Goal: Task Accomplishment & Management: Use online tool/utility

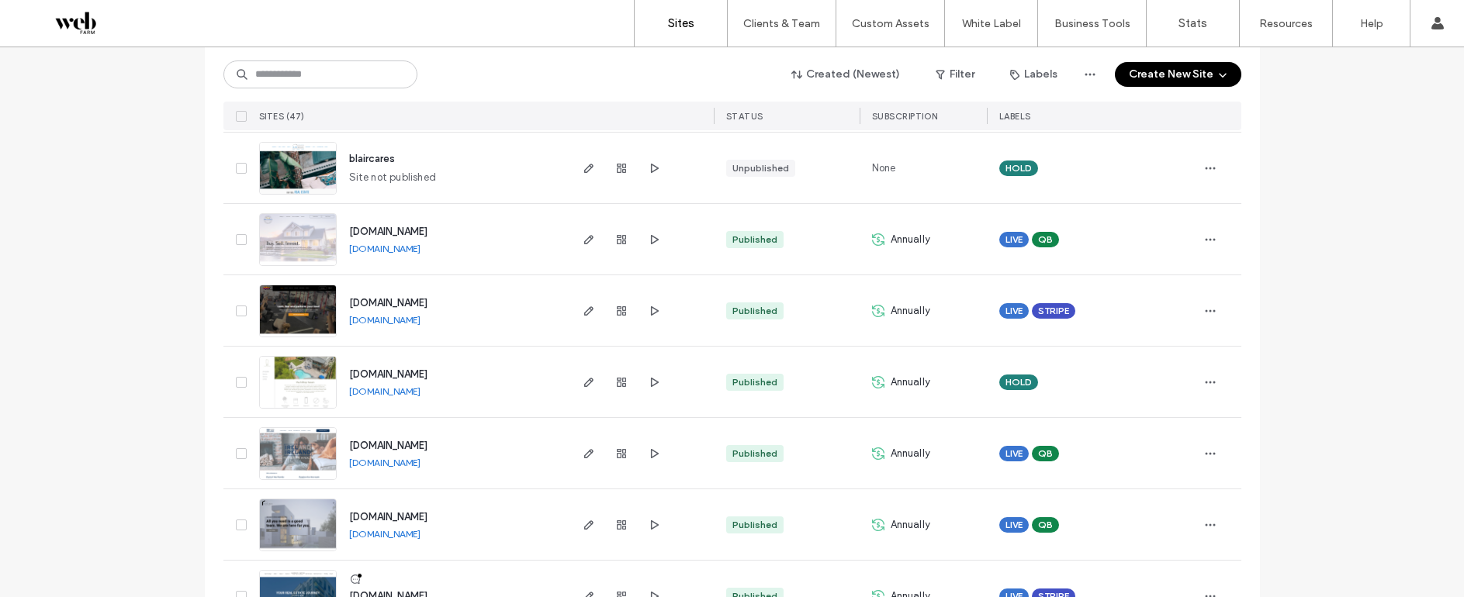
scroll to position [3120, 0]
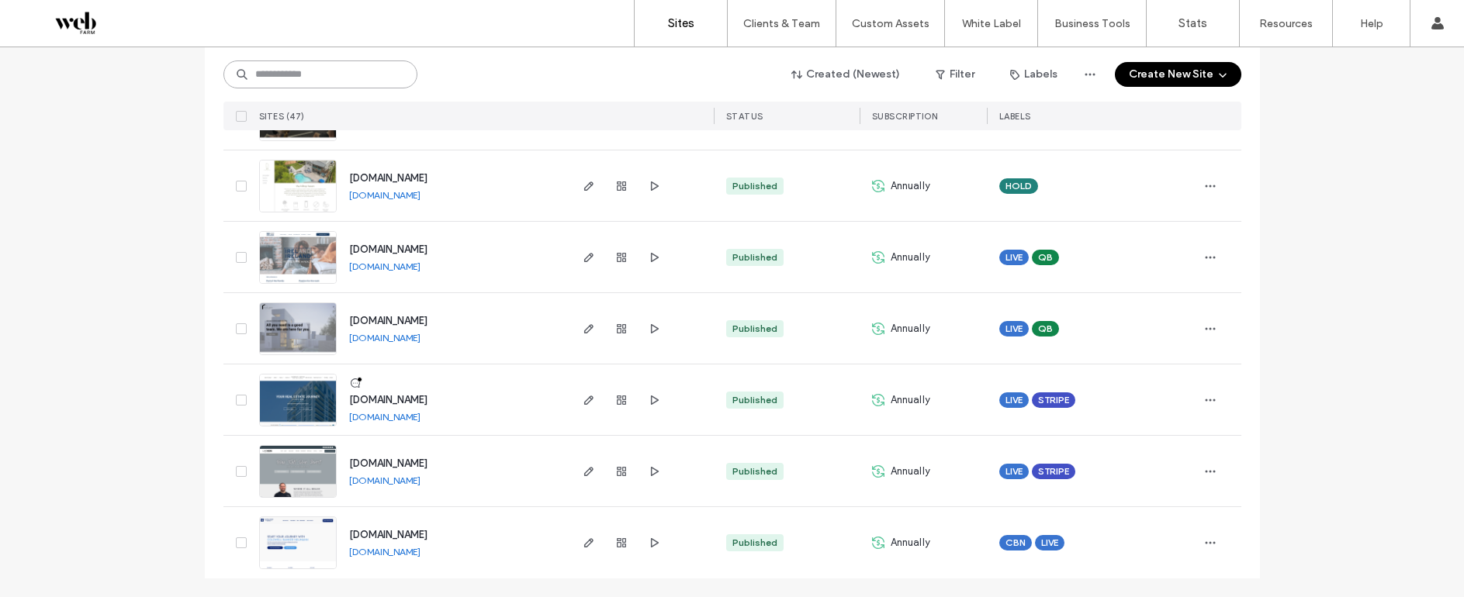
click at [305, 72] on input at bounding box center [320, 75] width 194 height 28
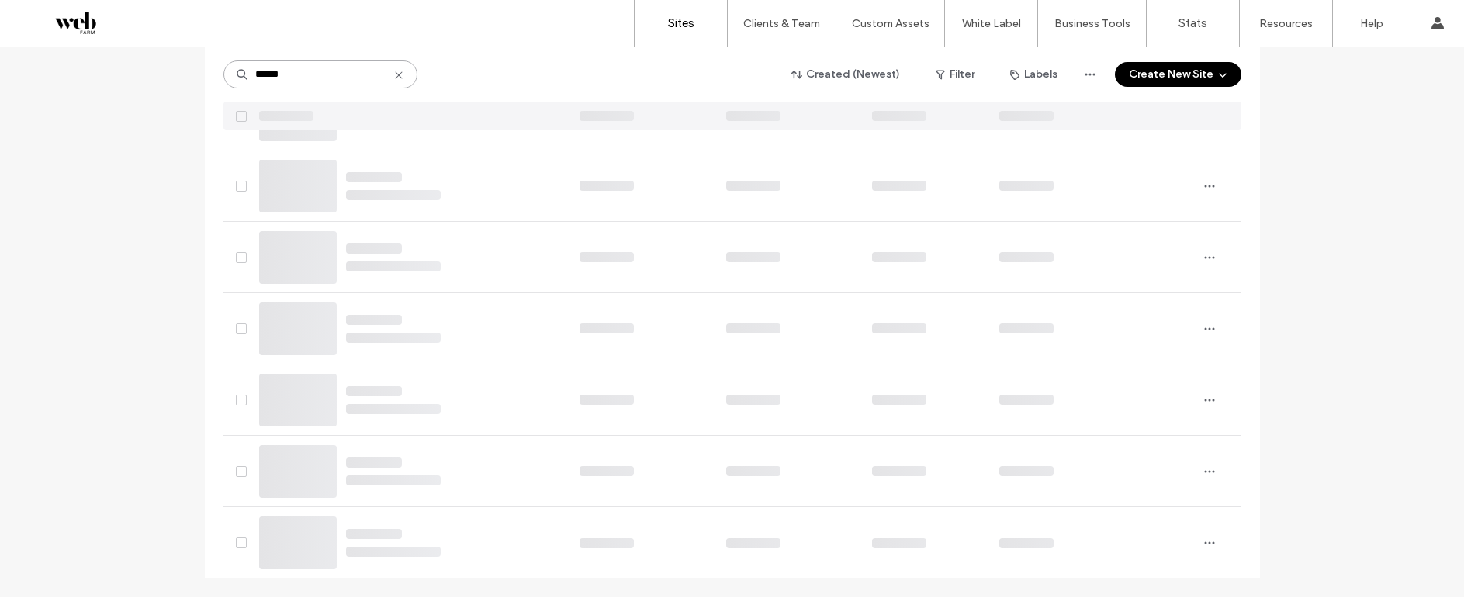
scroll to position [28, 0]
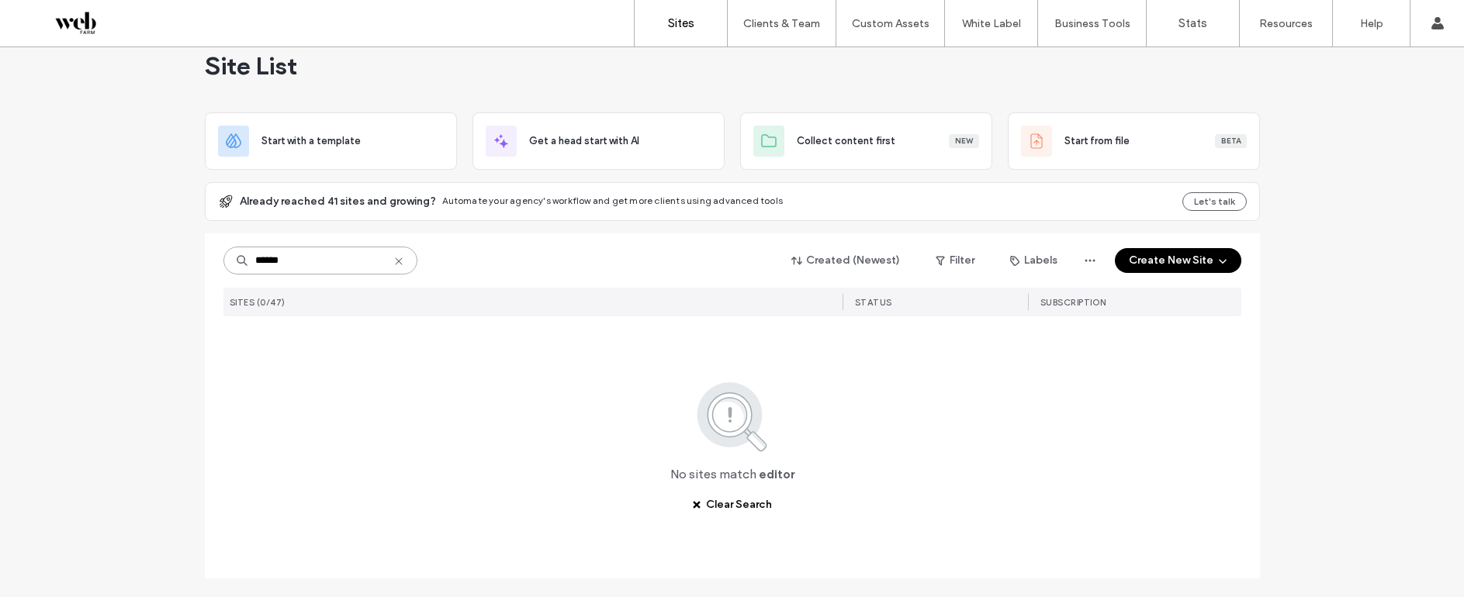
type input "******"
click at [396, 265] on icon at bounding box center [399, 261] width 12 height 12
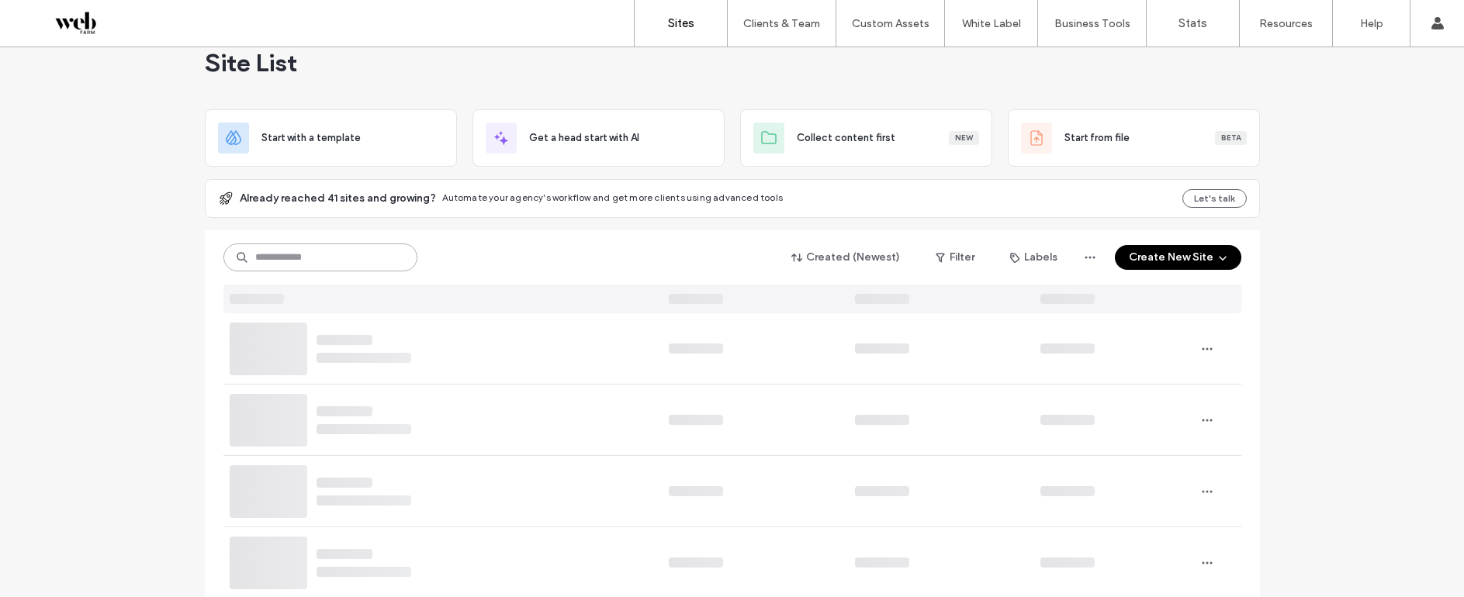
scroll to position [33, 0]
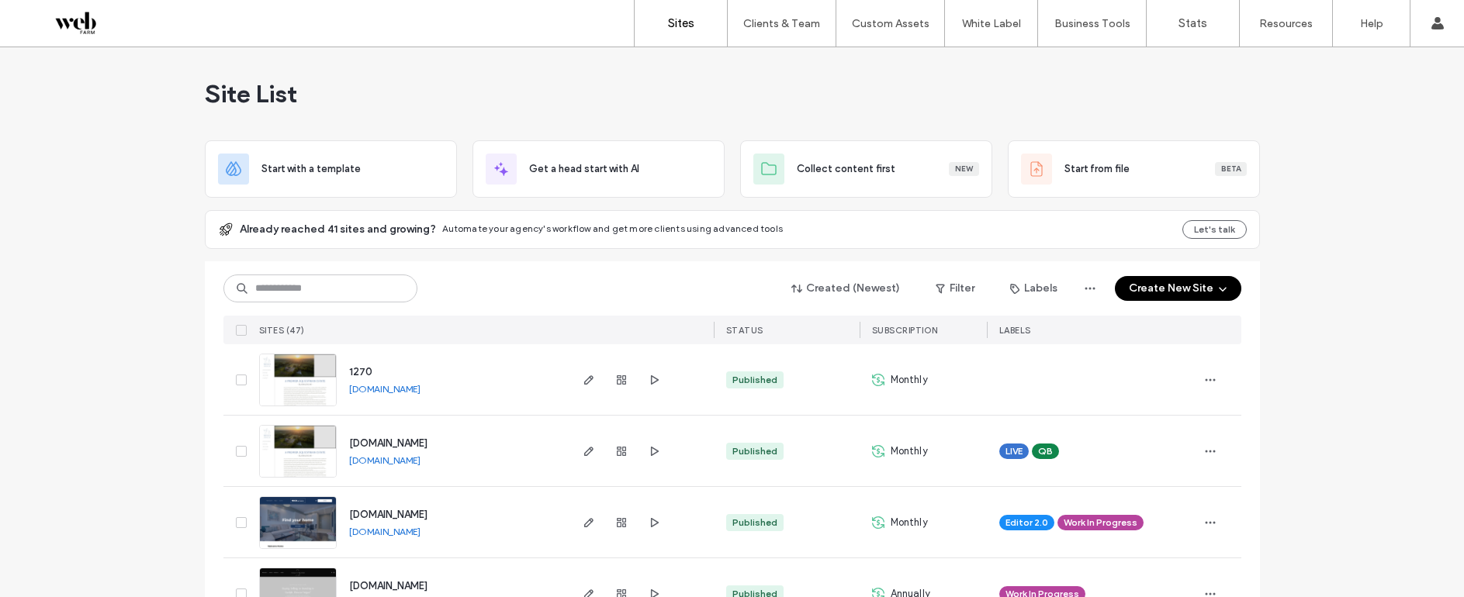
scroll to position [13, 0]
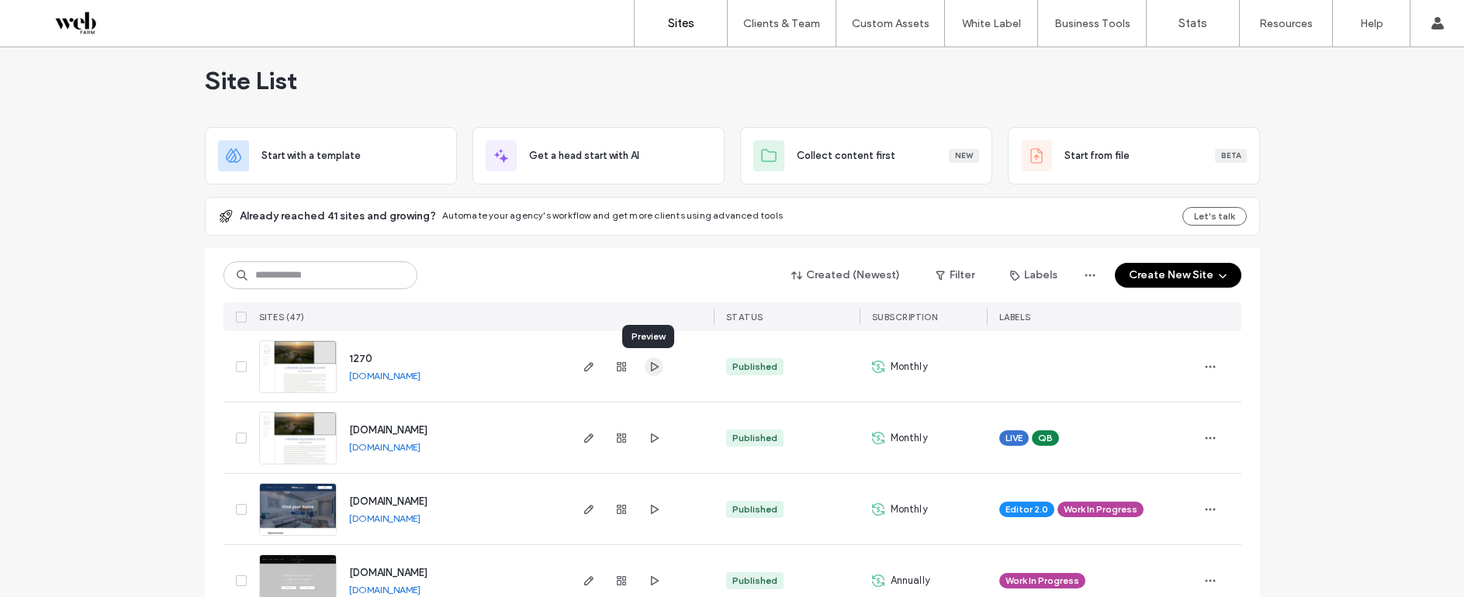
click at [653, 368] on icon "button" at bounding box center [654, 367] width 12 height 12
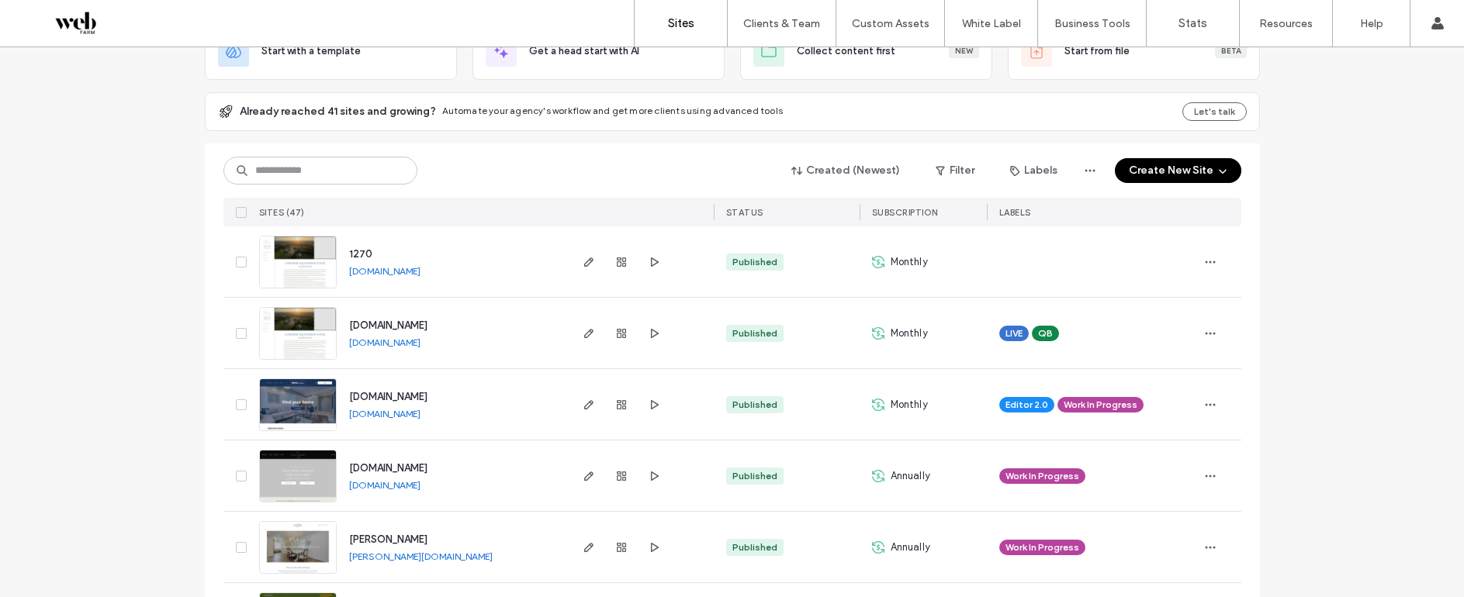
scroll to position [154, 0]
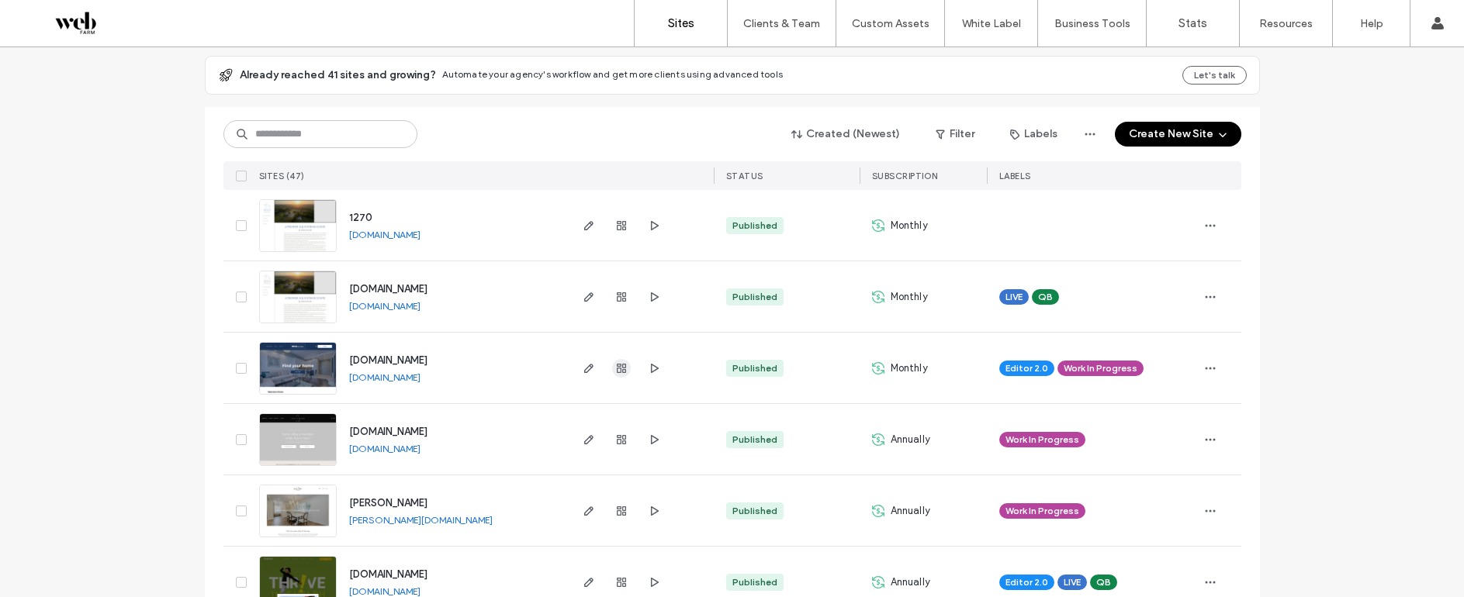
click at [621, 365] on icon "button" at bounding box center [621, 368] width 12 height 12
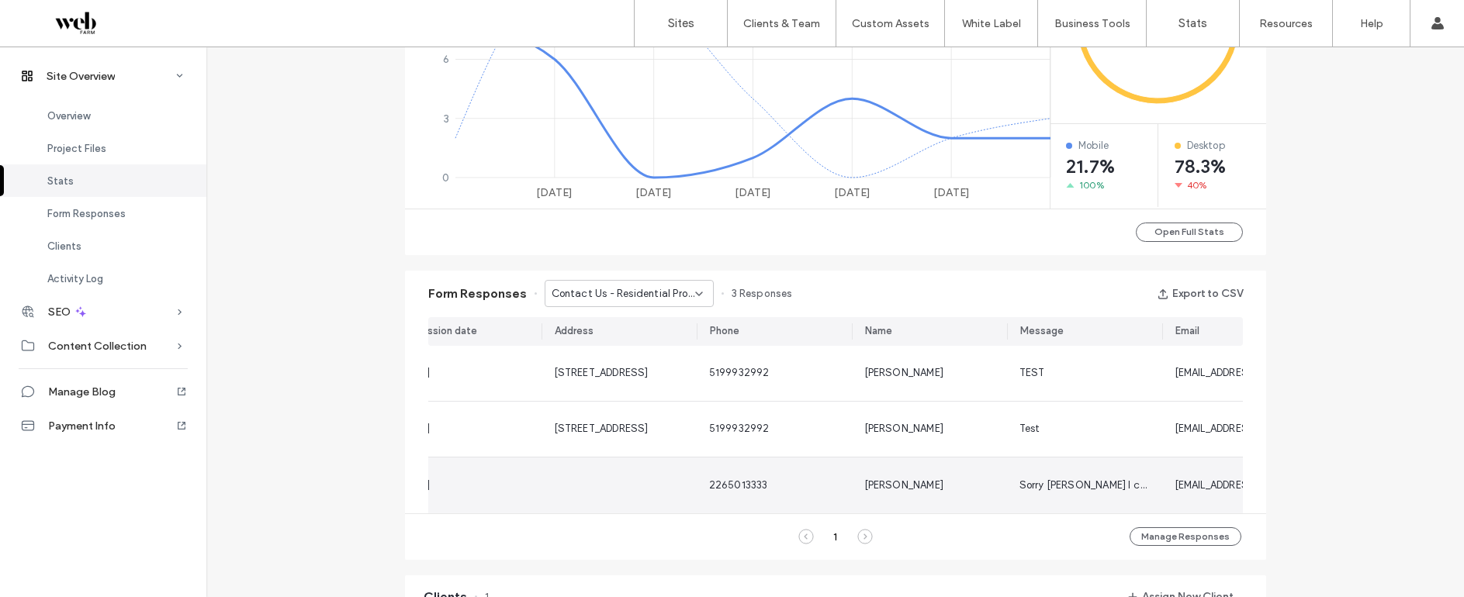
scroll to position [0, 55]
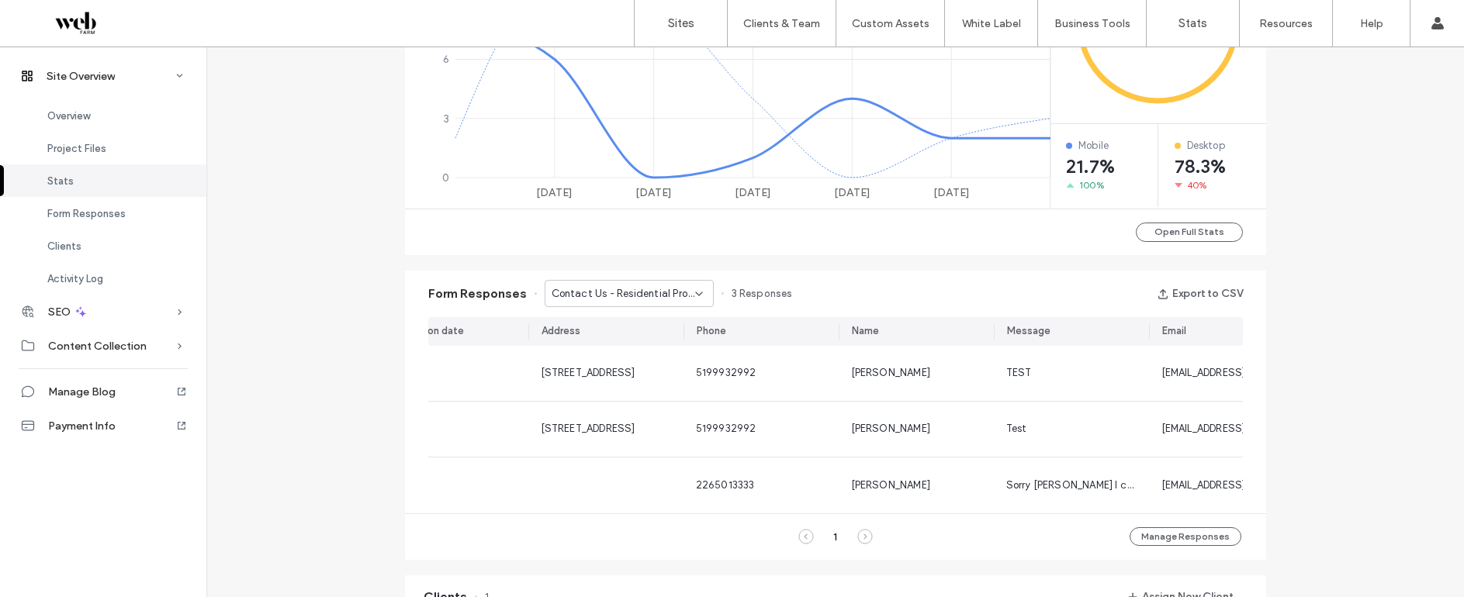
click at [624, 292] on span "Contact Us - Residential Property page" at bounding box center [624, 294] width 144 height 16
click at [616, 348] on span "Contact Us - Contact page" at bounding box center [610, 349] width 134 height 16
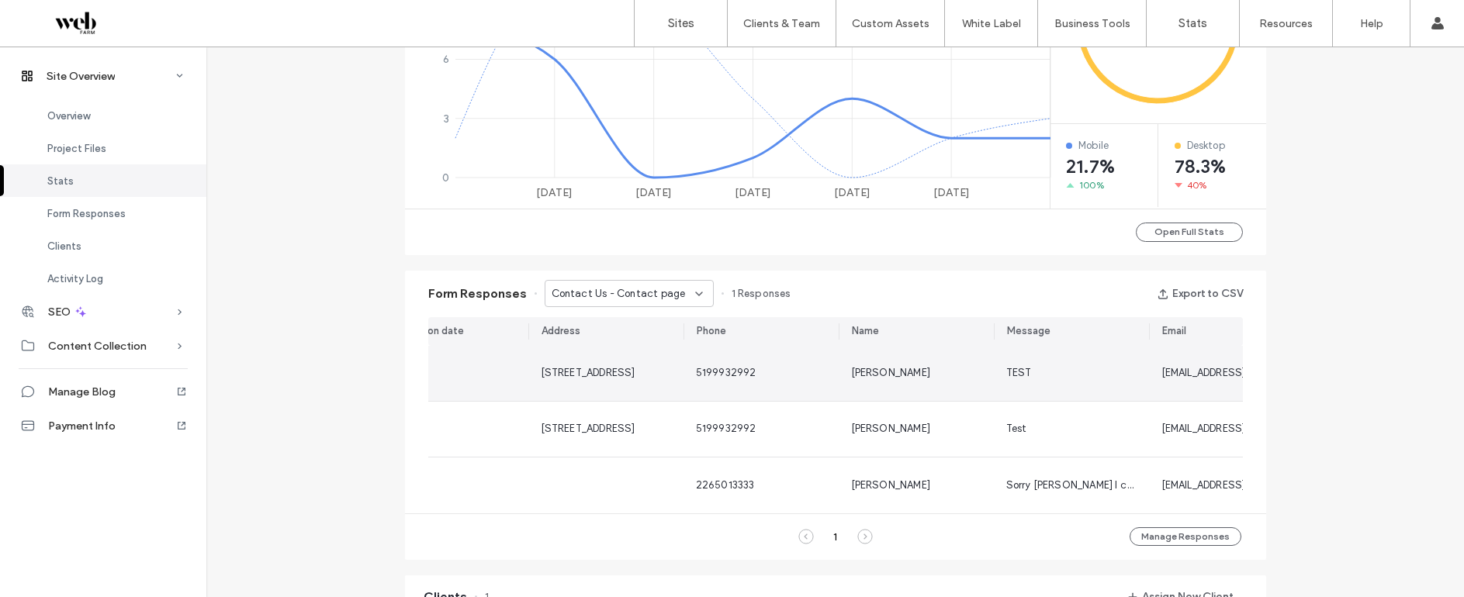
scroll to position [0, 0]
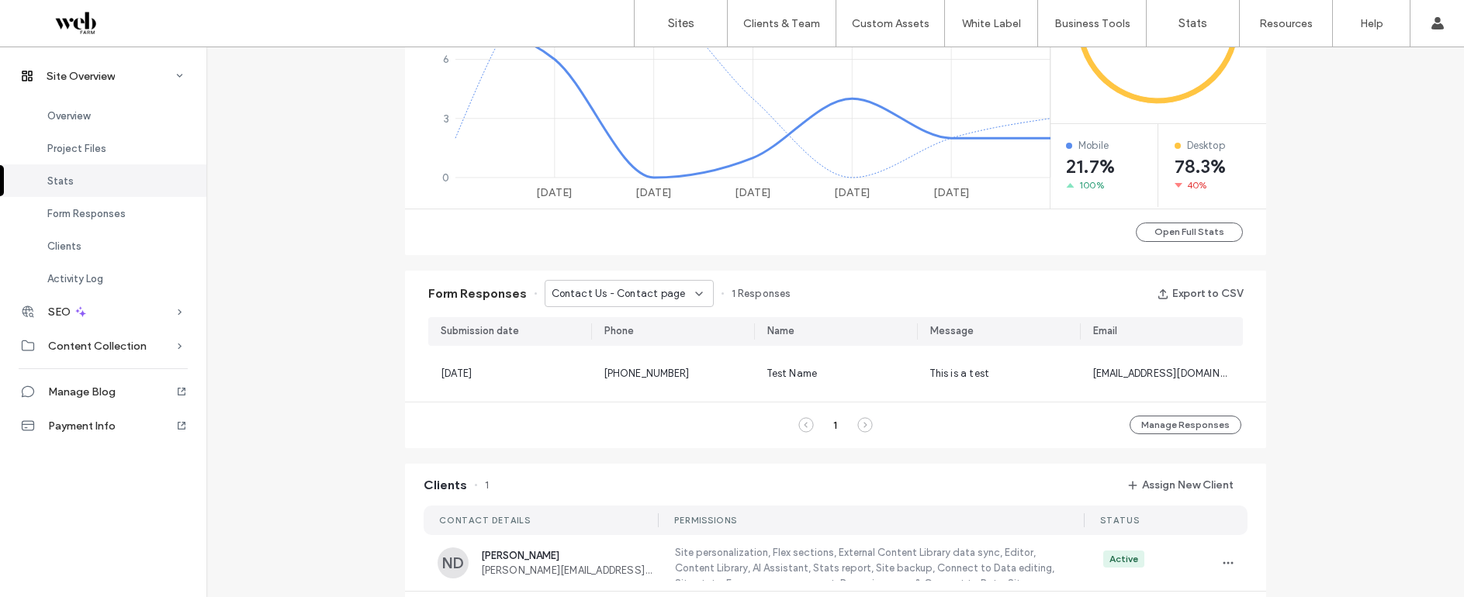
click at [640, 291] on span "Contact Us - Contact page" at bounding box center [619, 294] width 134 height 16
click at [627, 378] on span "Contact Us - Commercial Property page" at bounding box center [617, 376] width 149 height 16
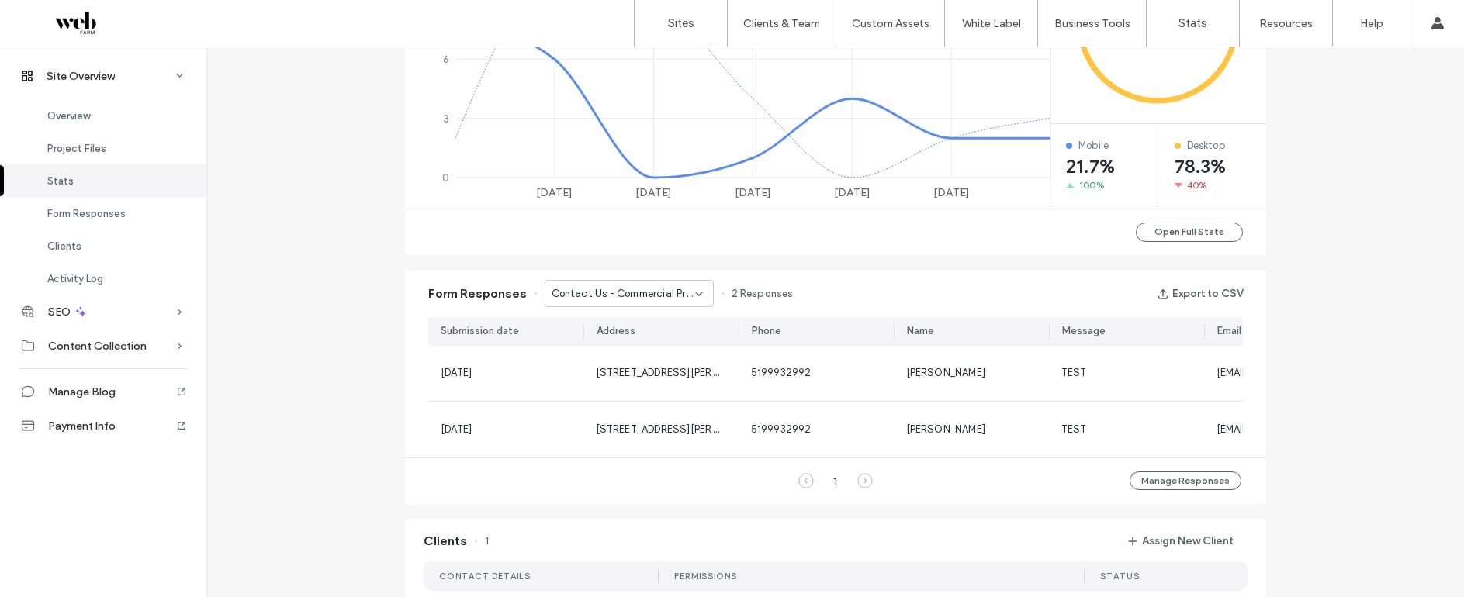
click at [633, 282] on div "Contact Us - Commercial Property page" at bounding box center [629, 293] width 169 height 27
click at [617, 406] on span "Contact Us - Header/Footer" at bounding box center [611, 403] width 136 height 16
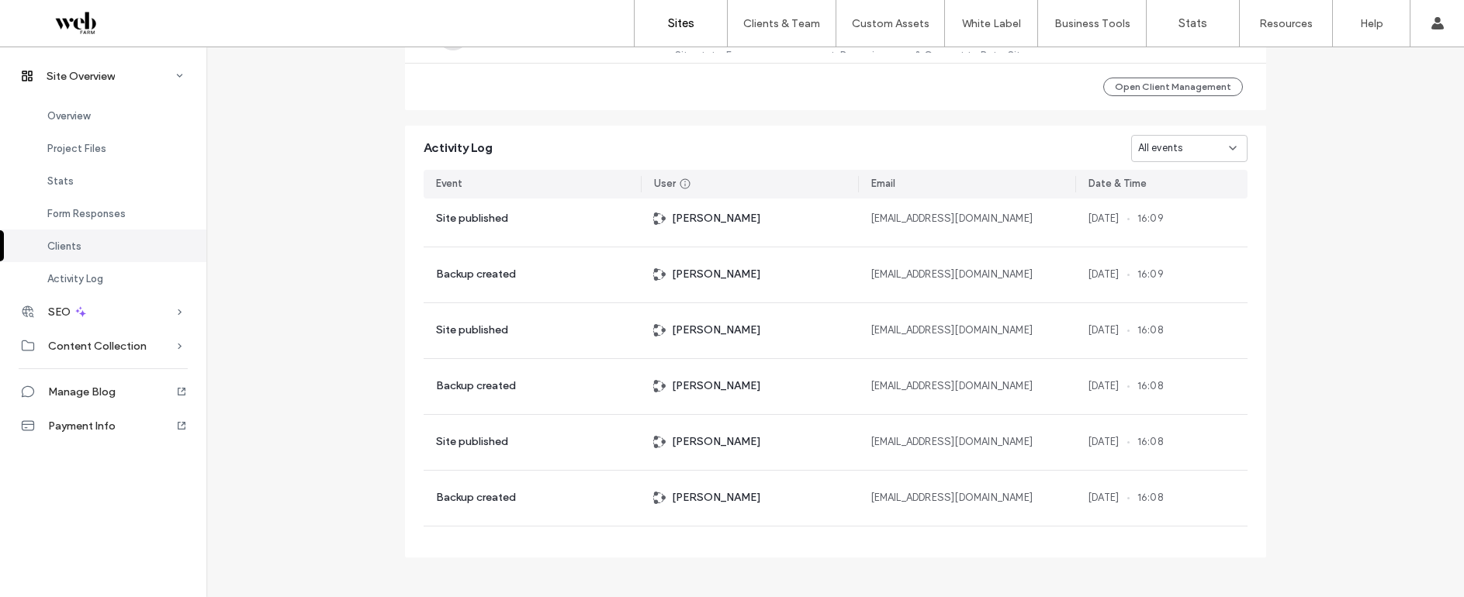
scroll to position [2020, 0]
click at [654, 22] on link "Sites" at bounding box center [681, 23] width 92 height 47
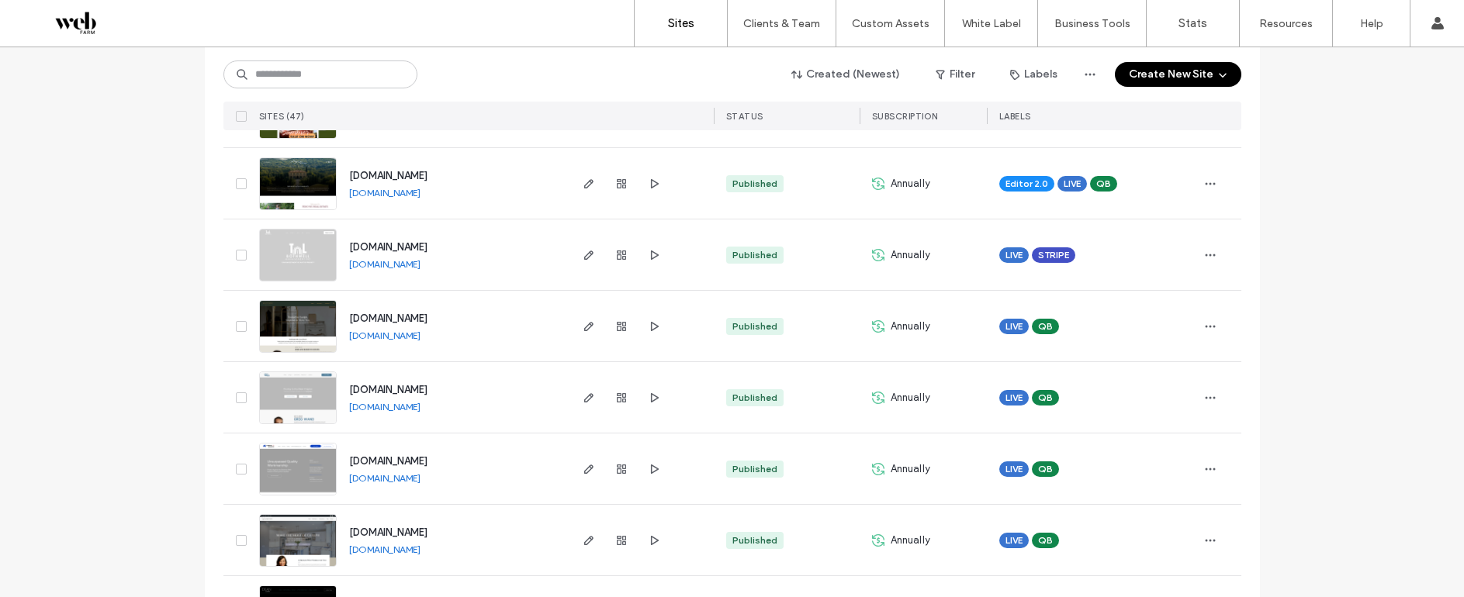
scroll to position [687, 0]
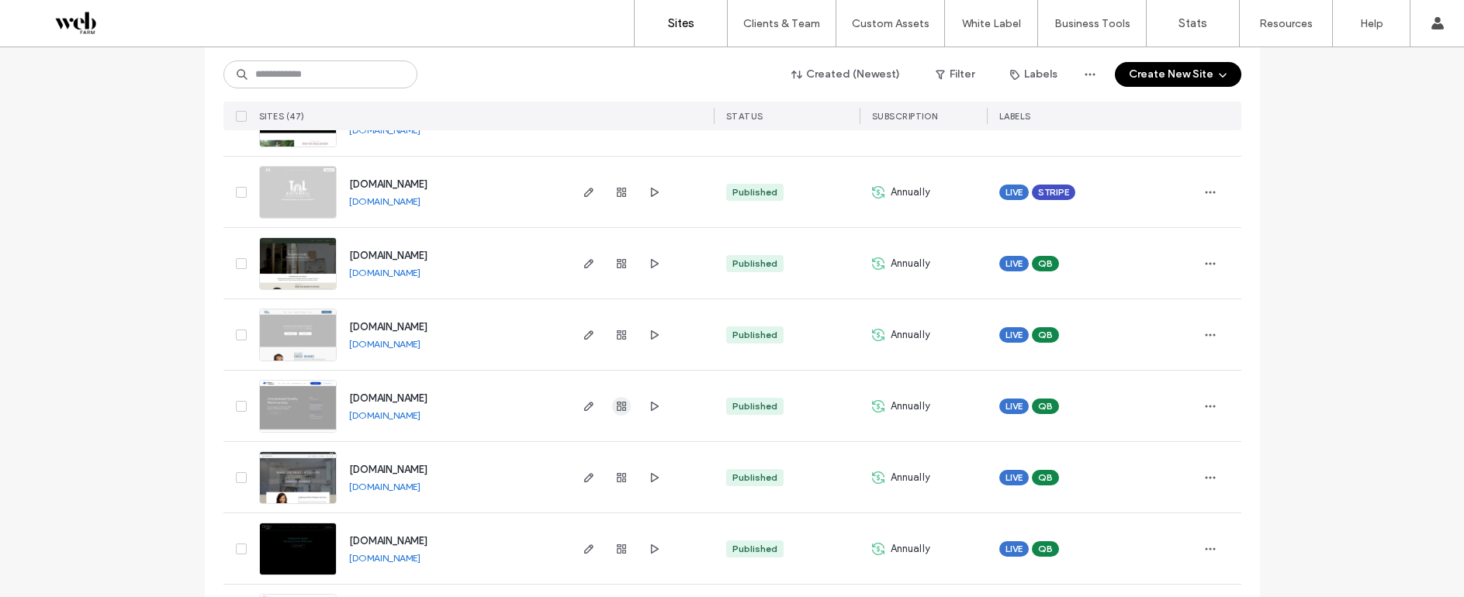
click at [621, 408] on icon "button" at bounding box center [621, 406] width 12 height 12
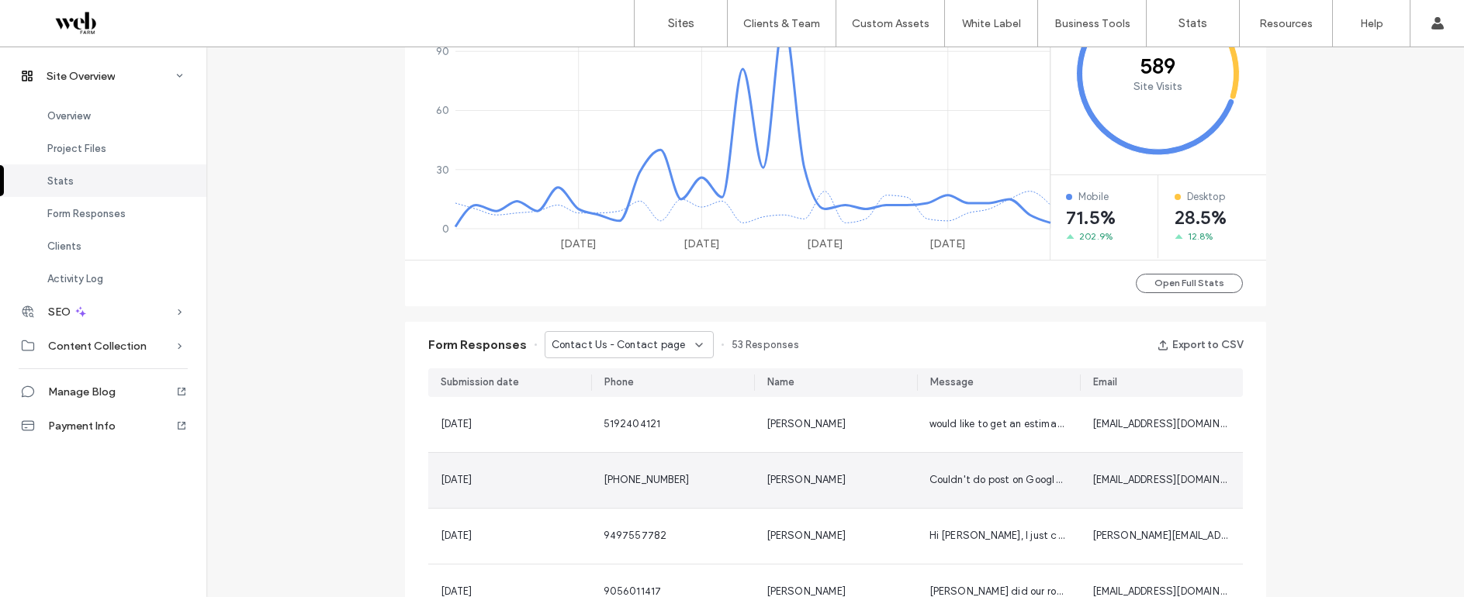
scroll to position [728, 0]
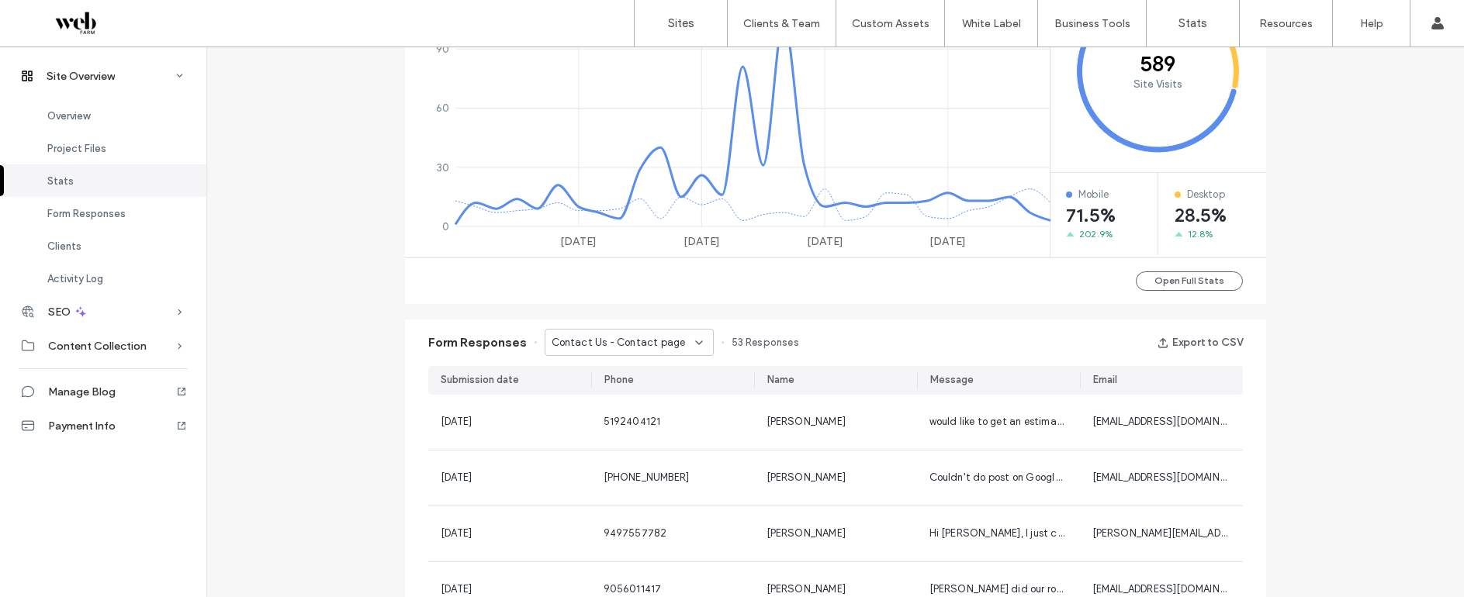
click at [615, 348] on span "Contact Us - Contact page" at bounding box center [619, 343] width 134 height 16
click at [604, 396] on span "Free Estimate - Free Estimate page" at bounding box center [617, 397] width 149 height 16
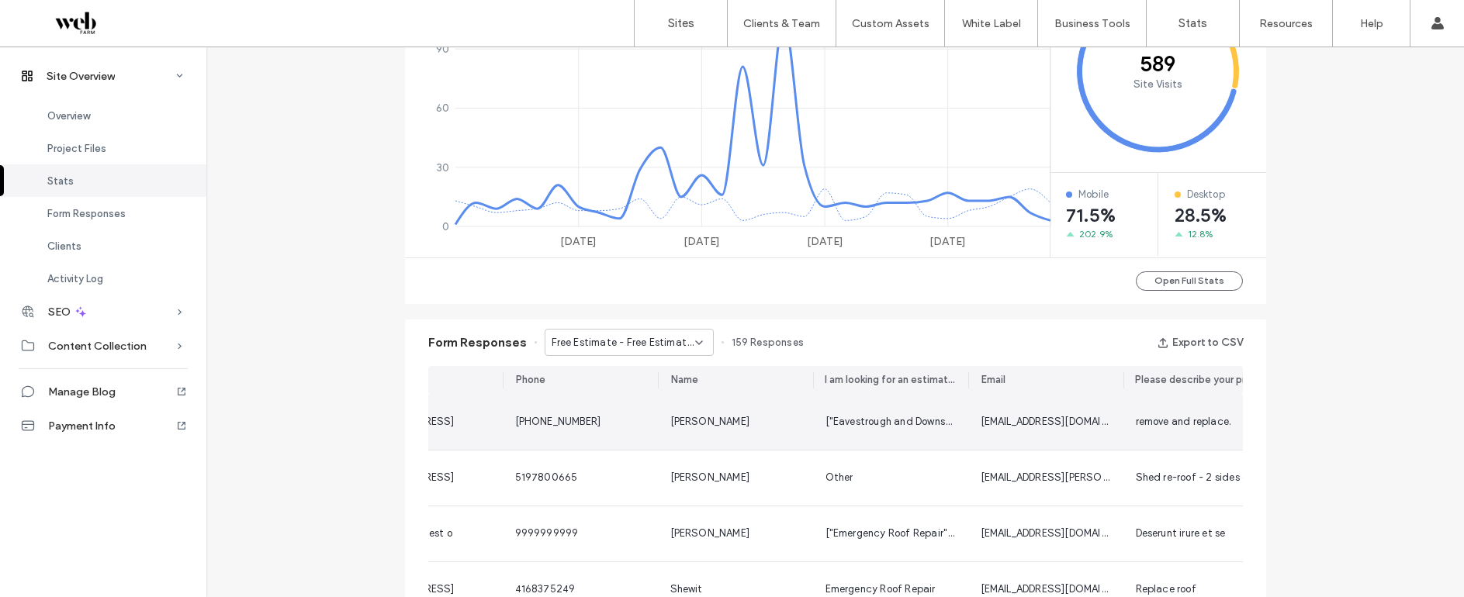
scroll to position [0, 0]
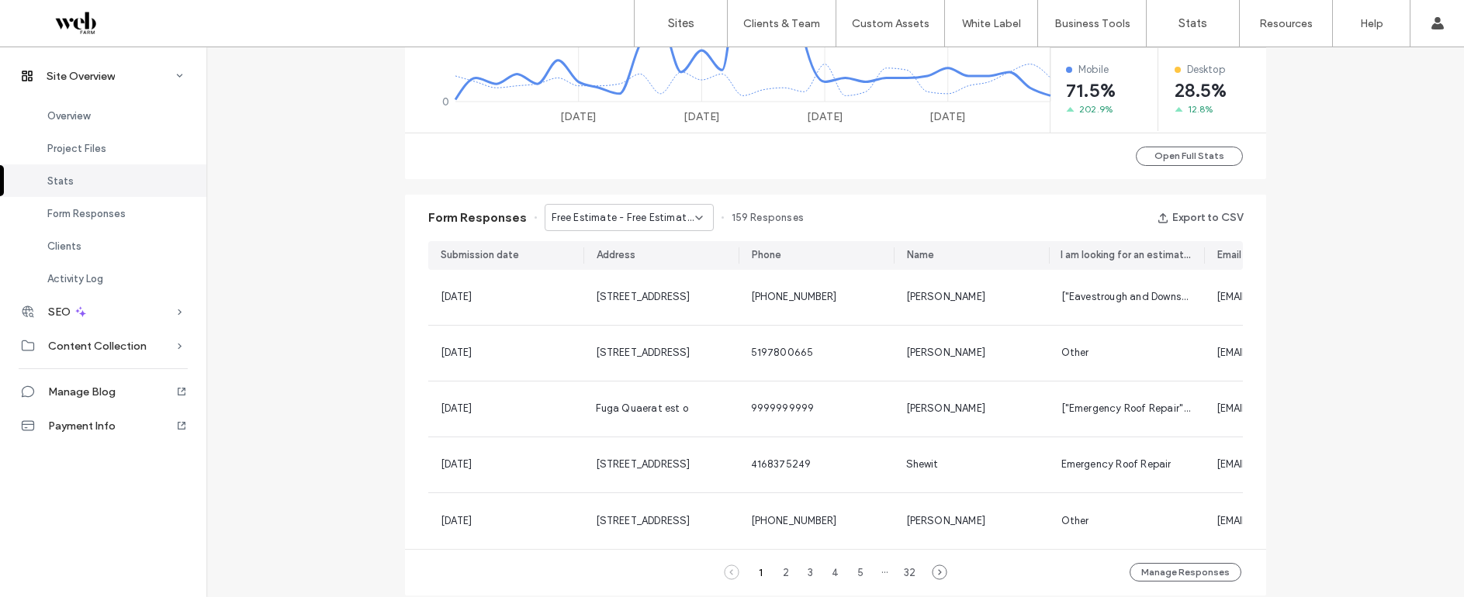
click at [655, 207] on div "Free Estimate - Free Estimate page" at bounding box center [629, 217] width 169 height 27
click at [632, 297] on span "Free Estimate - Free Estimate popup" at bounding box center [617, 300] width 149 height 16
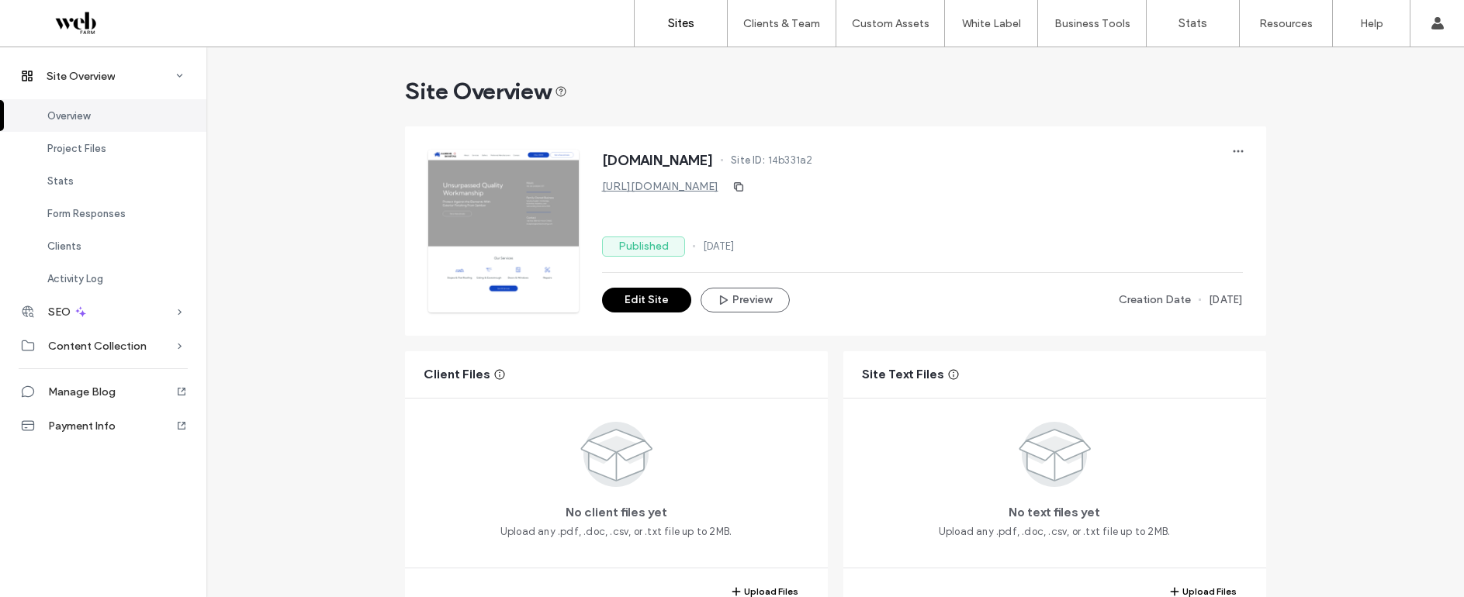
click at [673, 32] on link "Sites" at bounding box center [681, 23] width 92 height 47
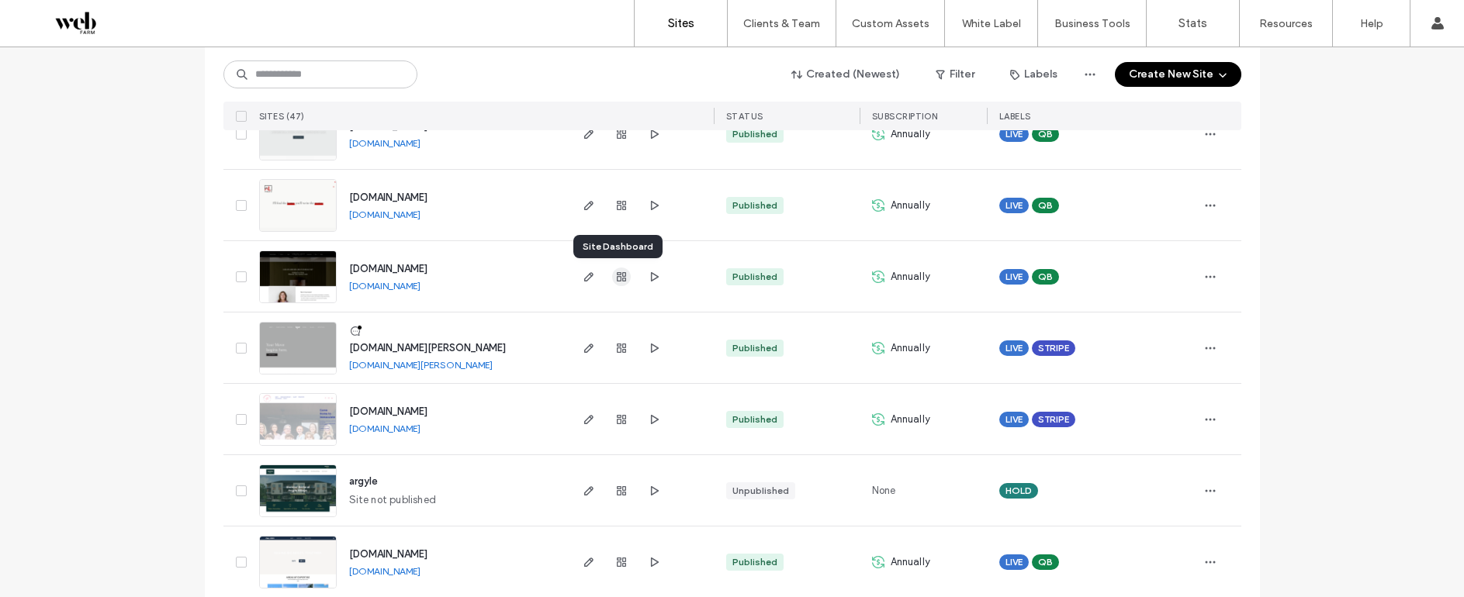
click at [617, 279] on icon "button" at bounding box center [621, 277] width 12 height 12
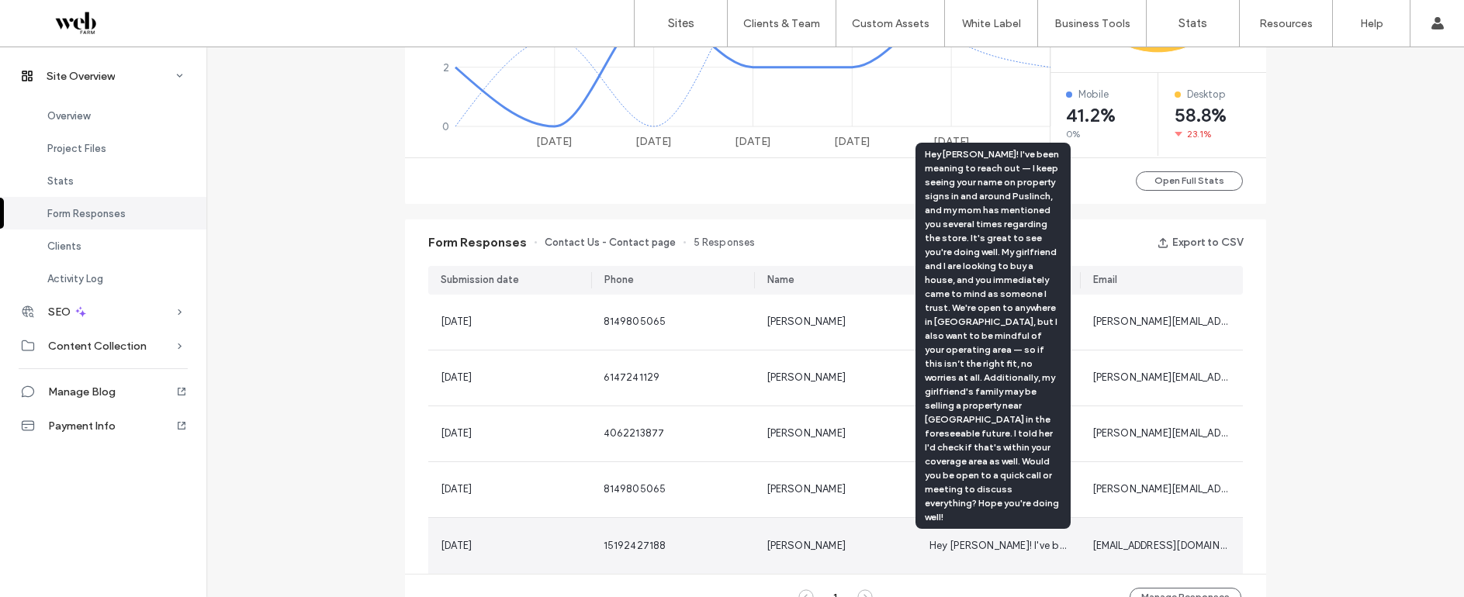
scroll to position [828, 0]
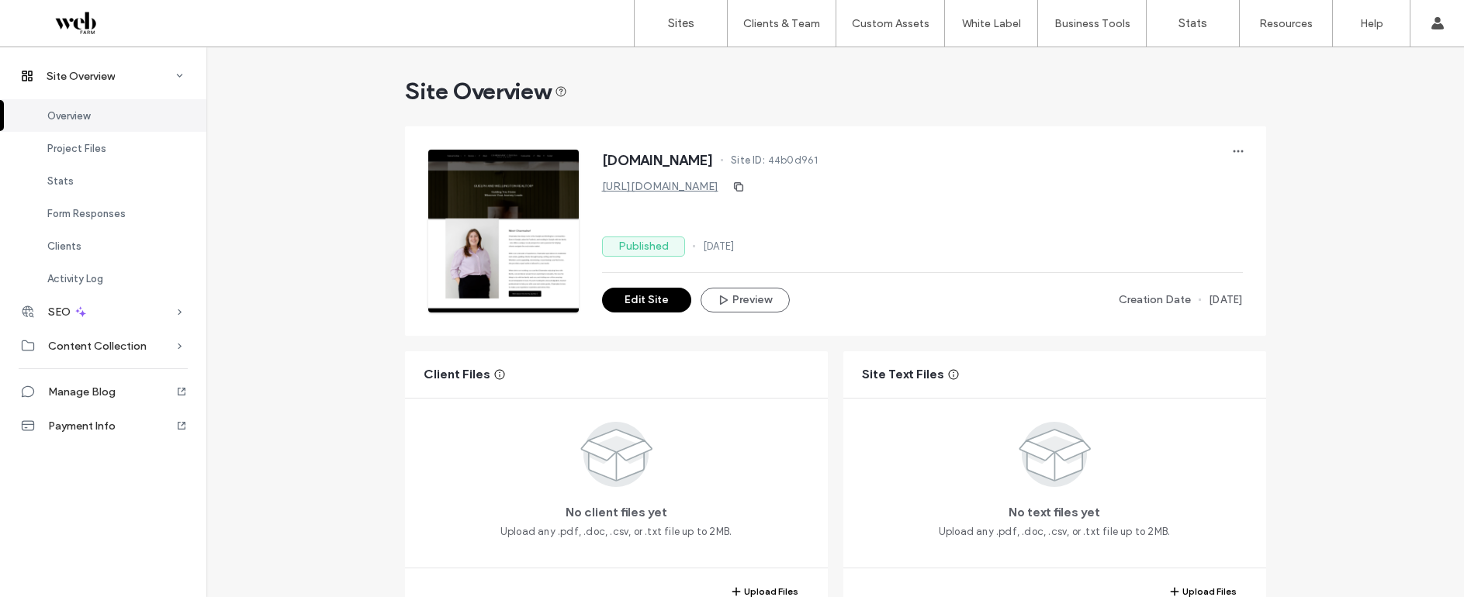
click at [718, 181] on link "https://www.charmainecollins.com" at bounding box center [660, 186] width 116 height 13
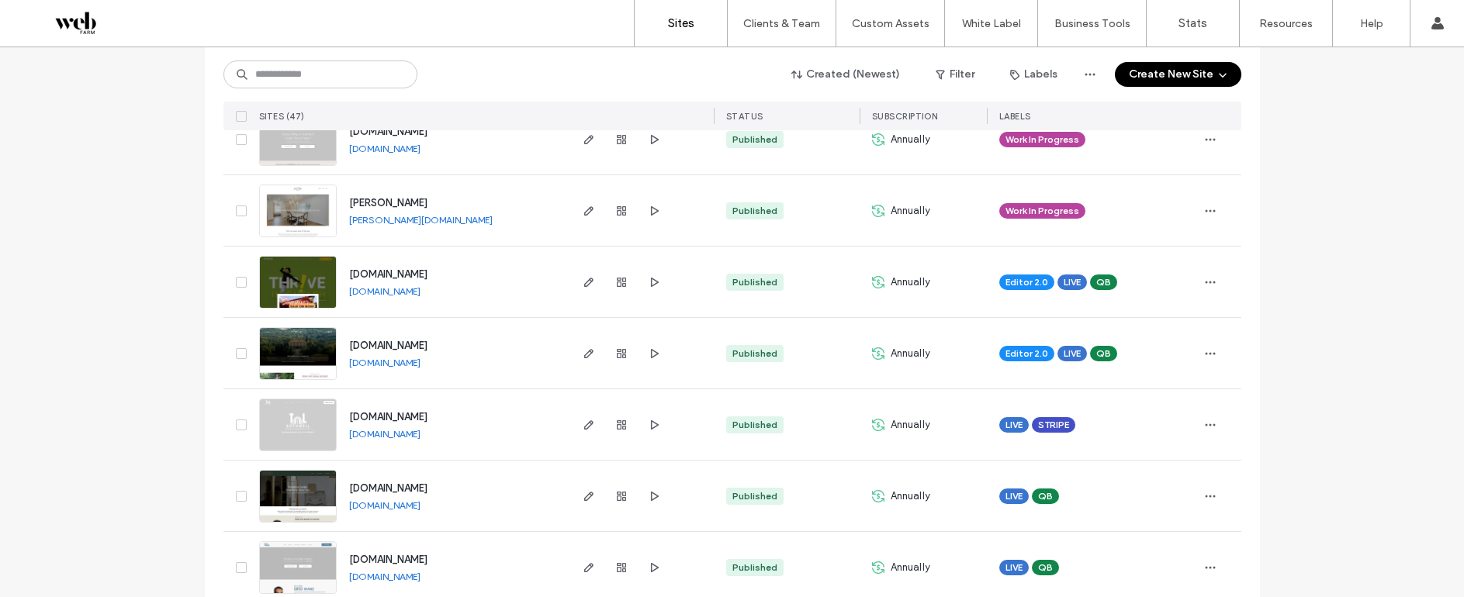
scroll to position [289, 0]
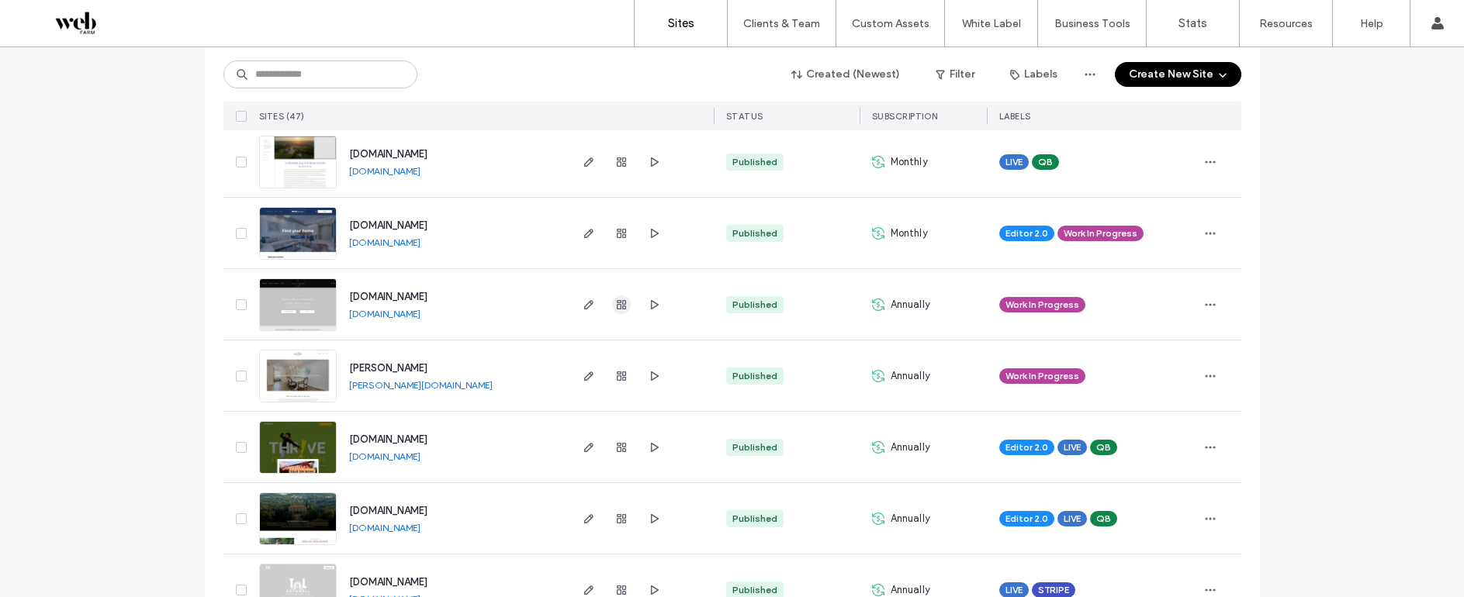
click at [615, 307] on icon "button" at bounding box center [621, 305] width 12 height 12
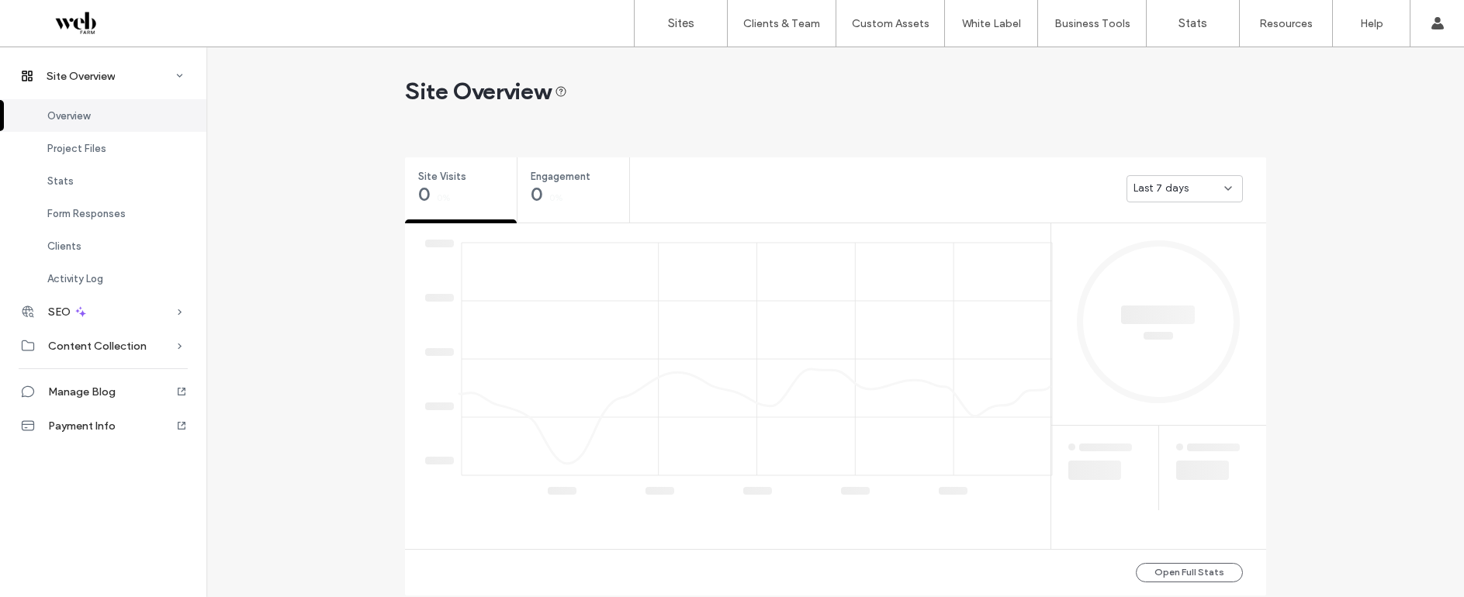
scroll to position [130, 0]
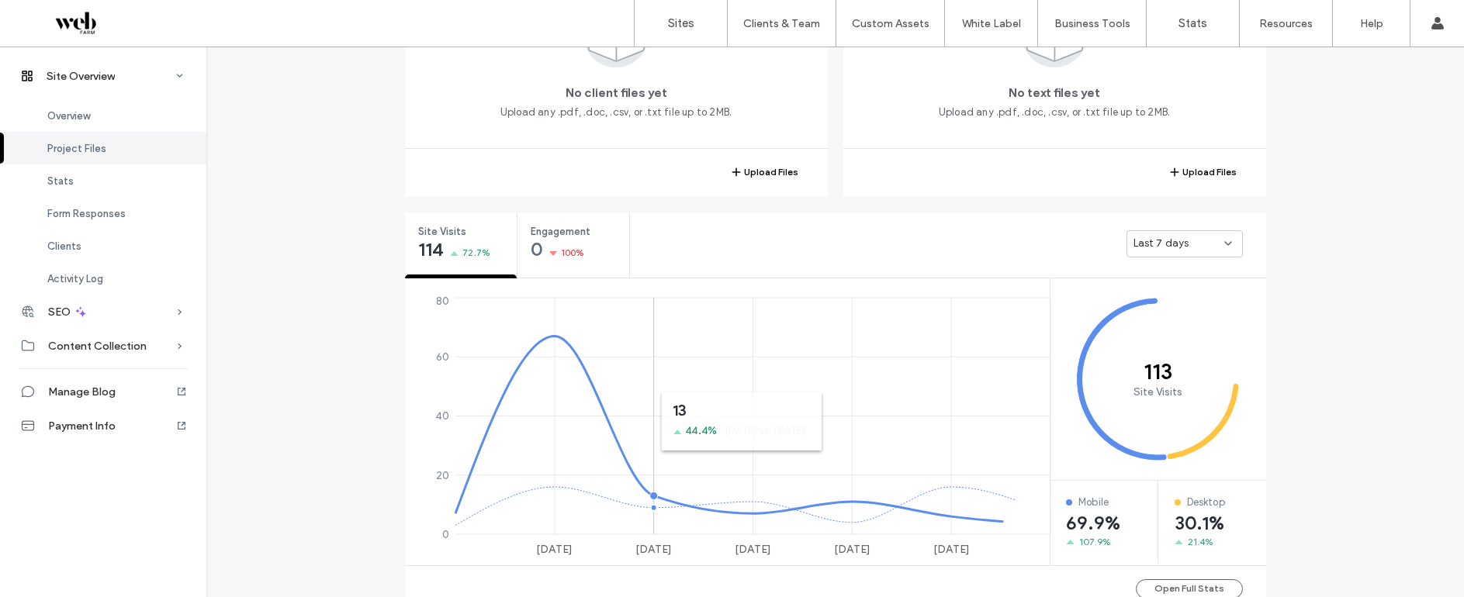
scroll to position [469, 0]
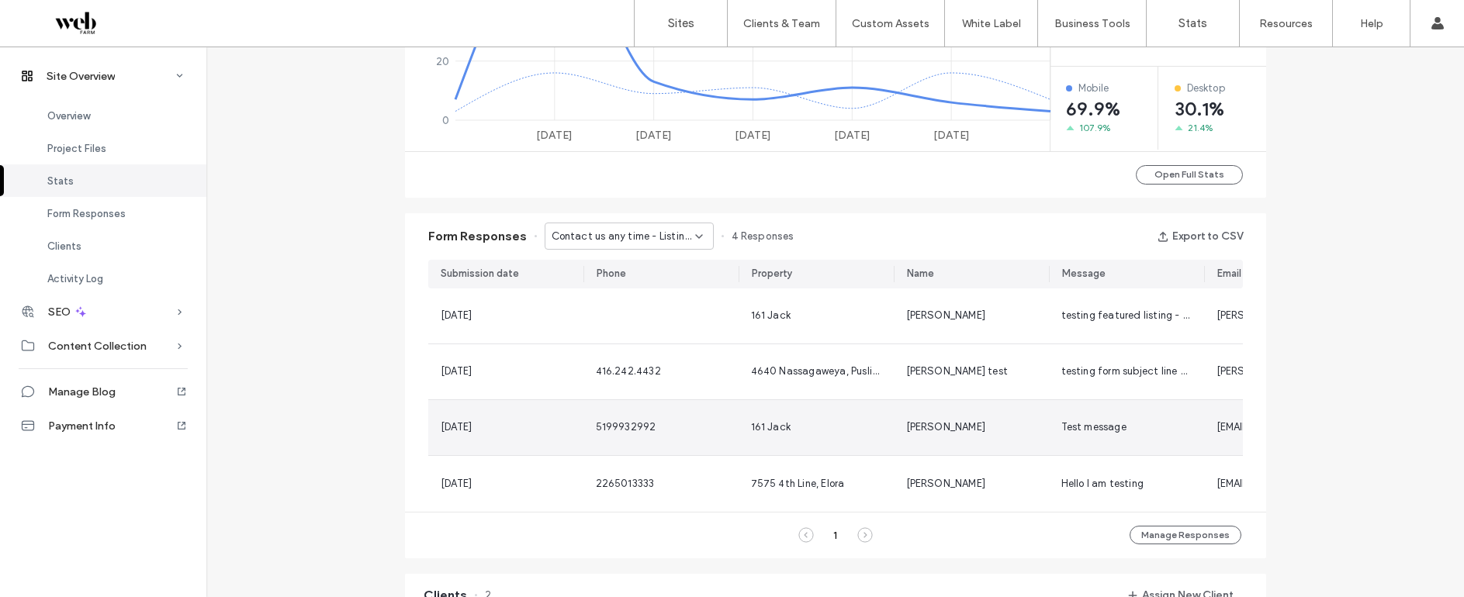
scroll to position [840, 0]
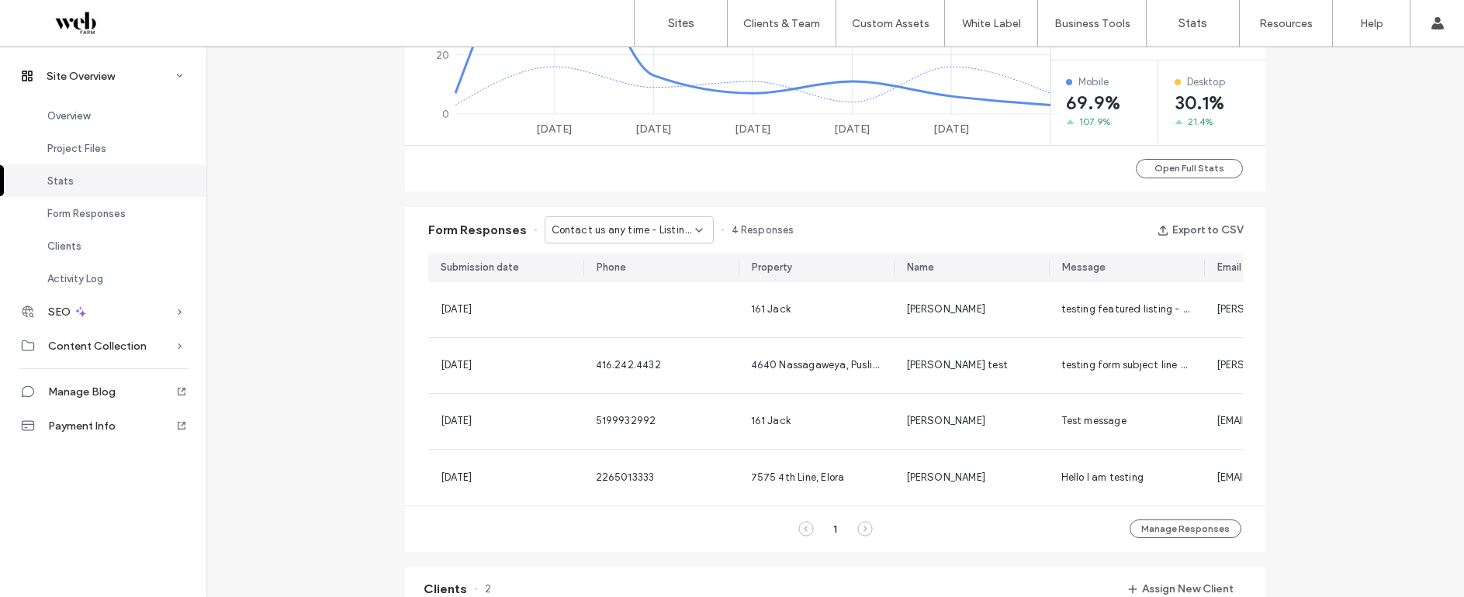
click at [633, 230] on span "Contact us any time - Listing page" at bounding box center [624, 231] width 144 height 16
click at [631, 279] on span "Contact - Contact page" at bounding box center [602, 285] width 119 height 16
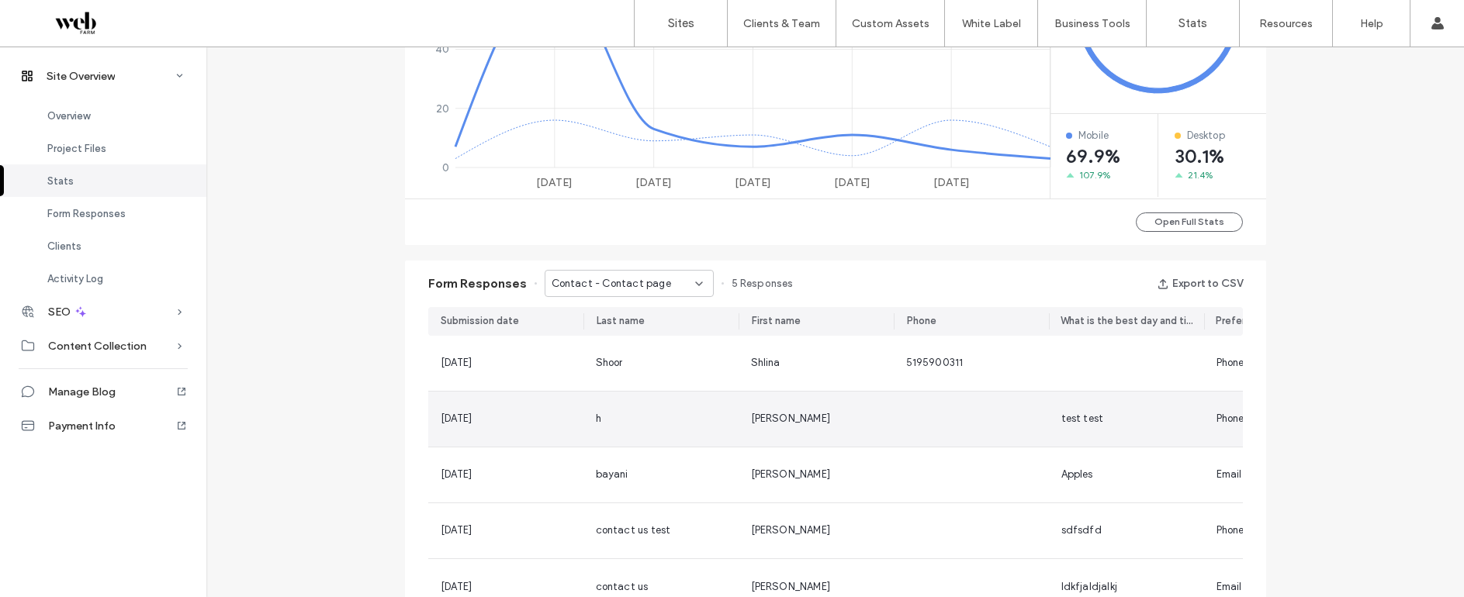
scroll to position [0, 0]
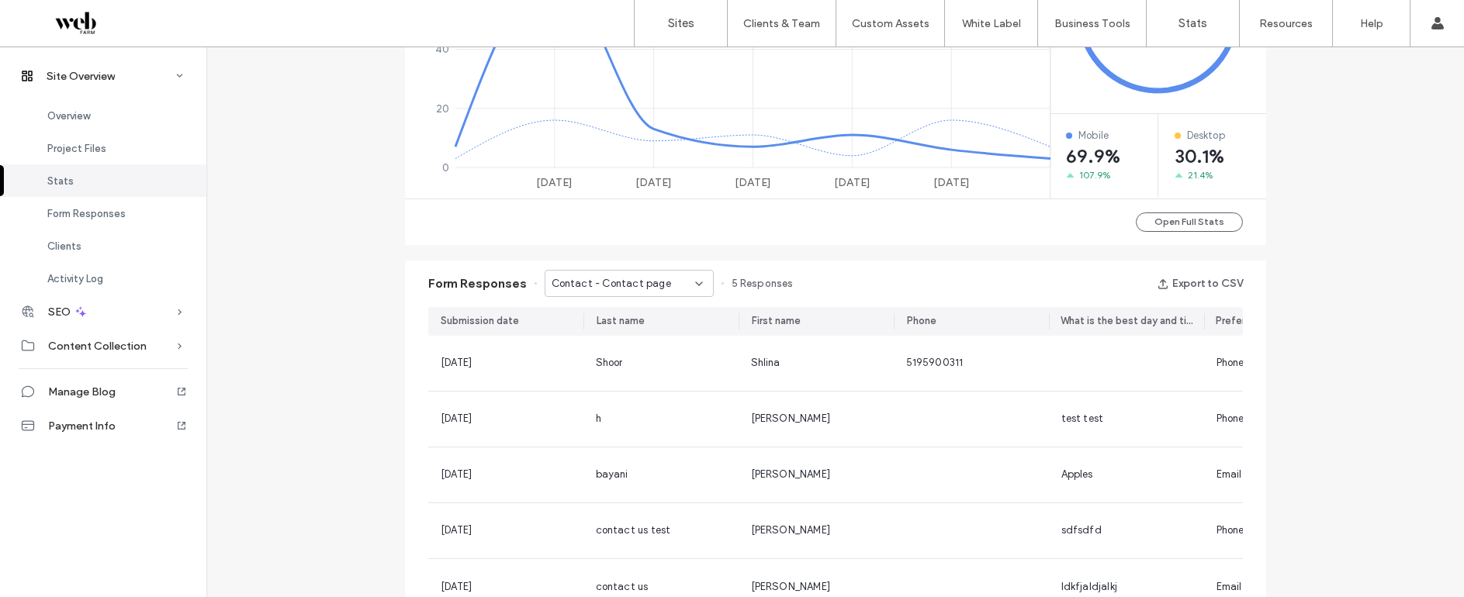
click at [578, 286] on span "Contact - Contact page" at bounding box center [611, 284] width 119 height 16
click at [575, 342] on span "Contact - Contact page" at bounding box center [602, 338] width 119 height 16
click at [590, 284] on span "Contact - Contact page" at bounding box center [611, 284] width 119 height 16
click at [589, 374] on div "Investing Contact Popup - Investing Popup popup" at bounding box center [621, 364] width 168 height 27
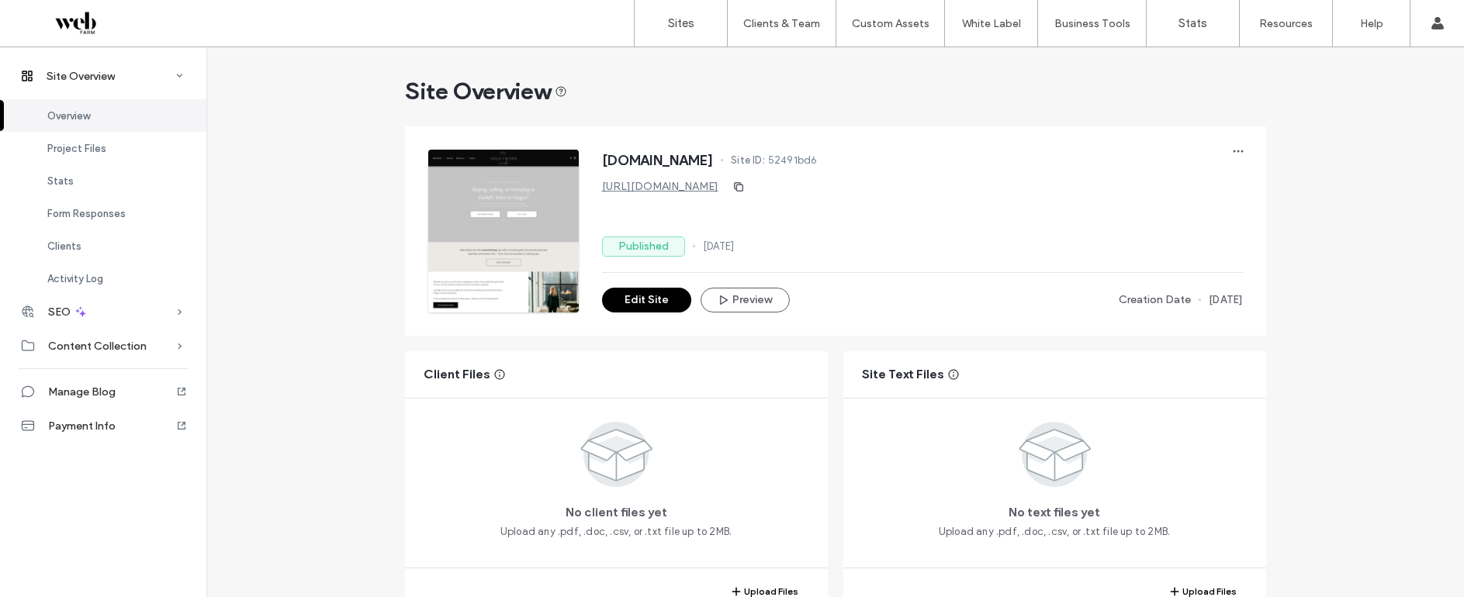
click at [718, 188] on link "https://www.homewithholls.com" at bounding box center [660, 186] width 116 height 13
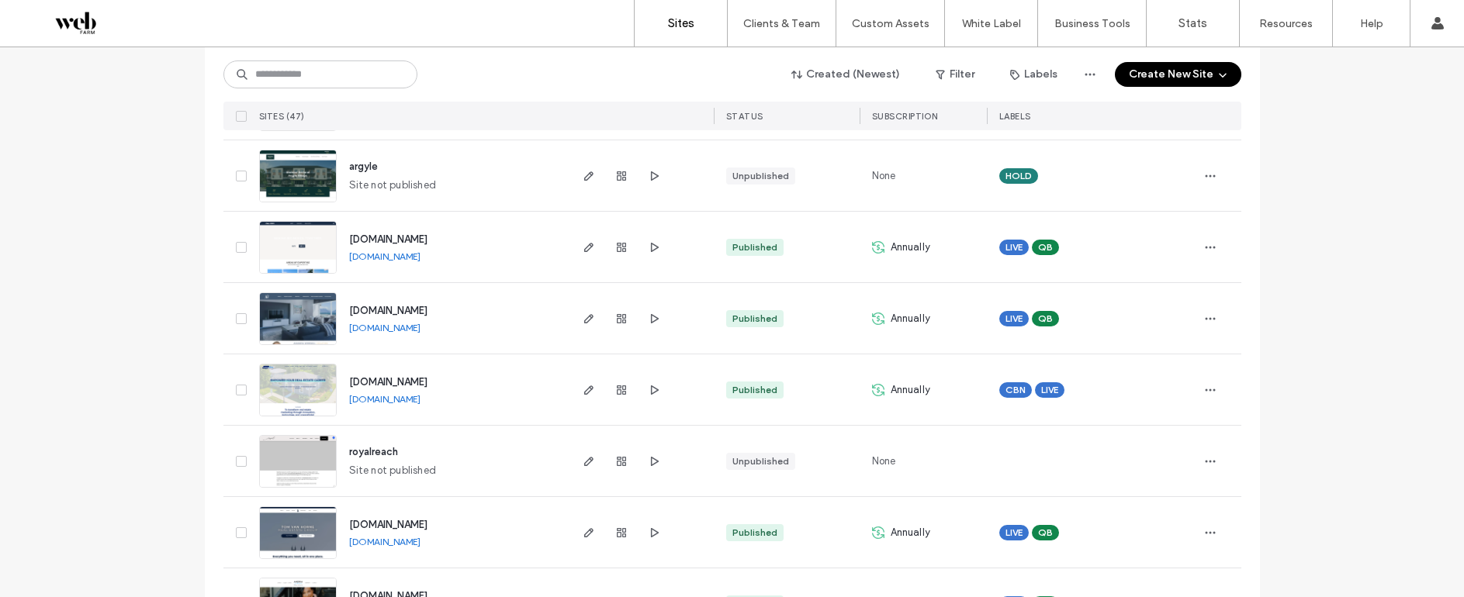
scroll to position [1836, 0]
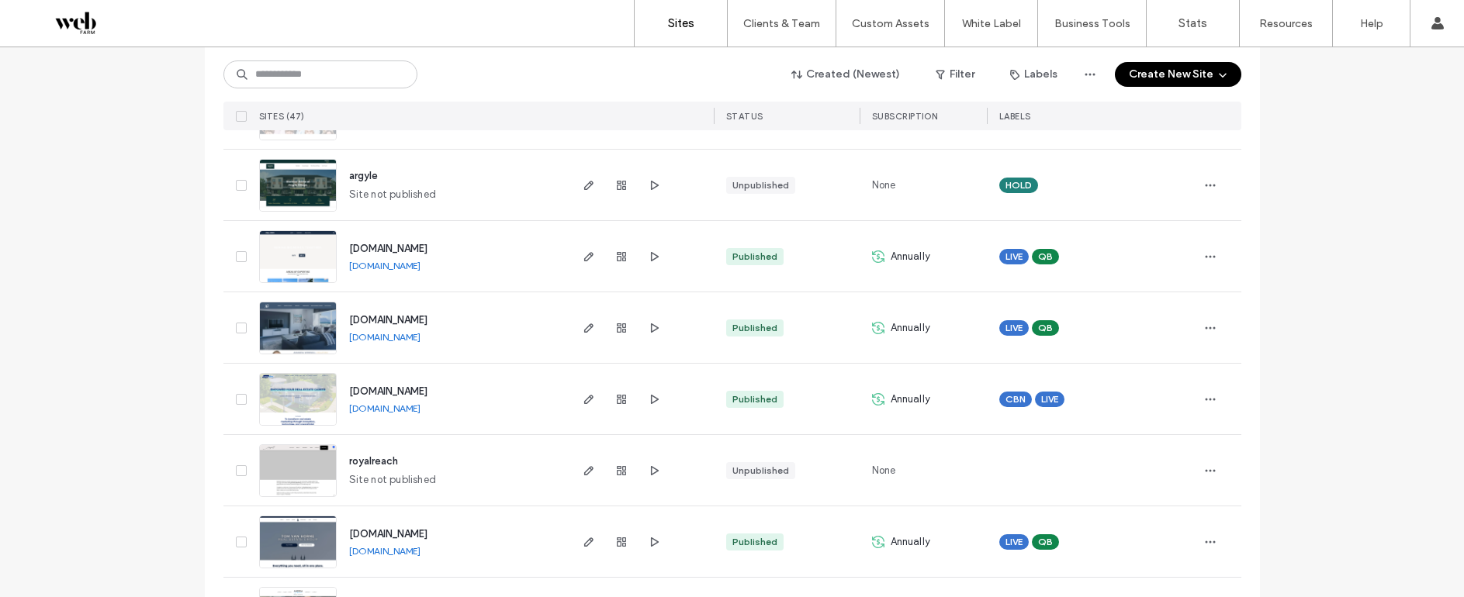
click at [616, 337] on div at bounding box center [621, 327] width 84 height 71
click at [615, 332] on icon "button" at bounding box center [621, 328] width 12 height 12
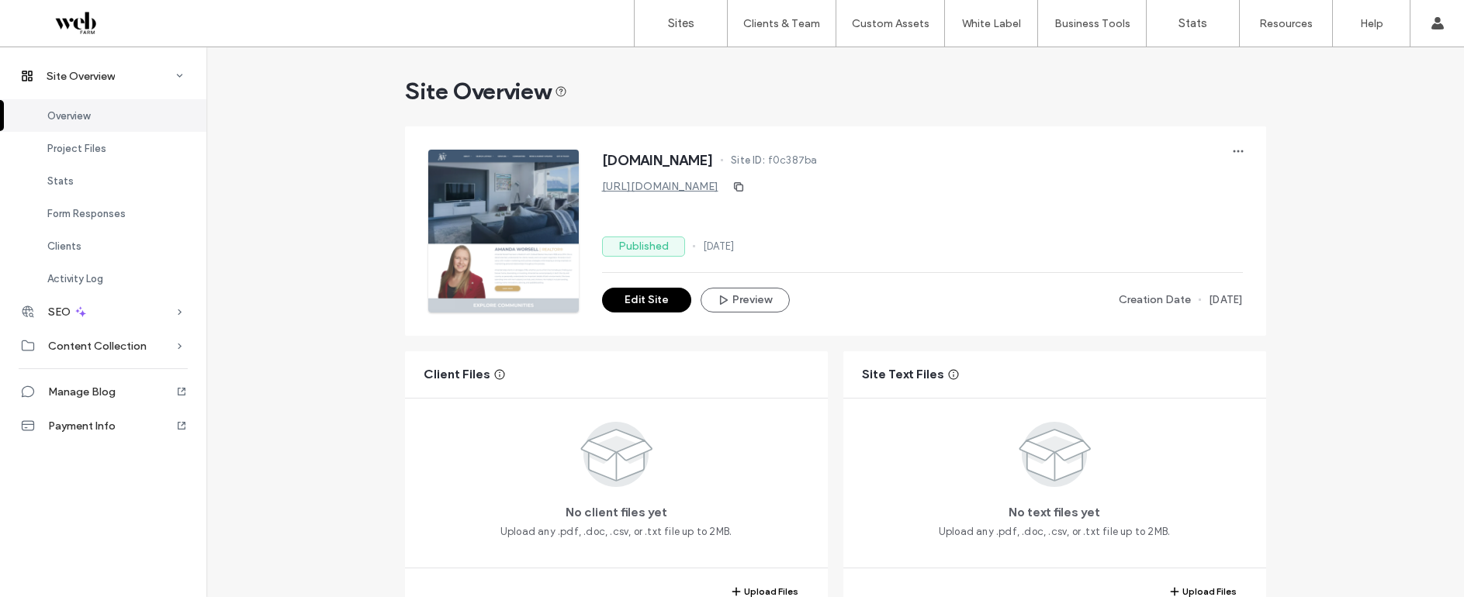
click at [811, 220] on div "www.amandaworsell.ca Site ID: f0c387ba https://www.amandaworsell.ca Published 2…" at bounding box center [922, 231] width 641 height 163
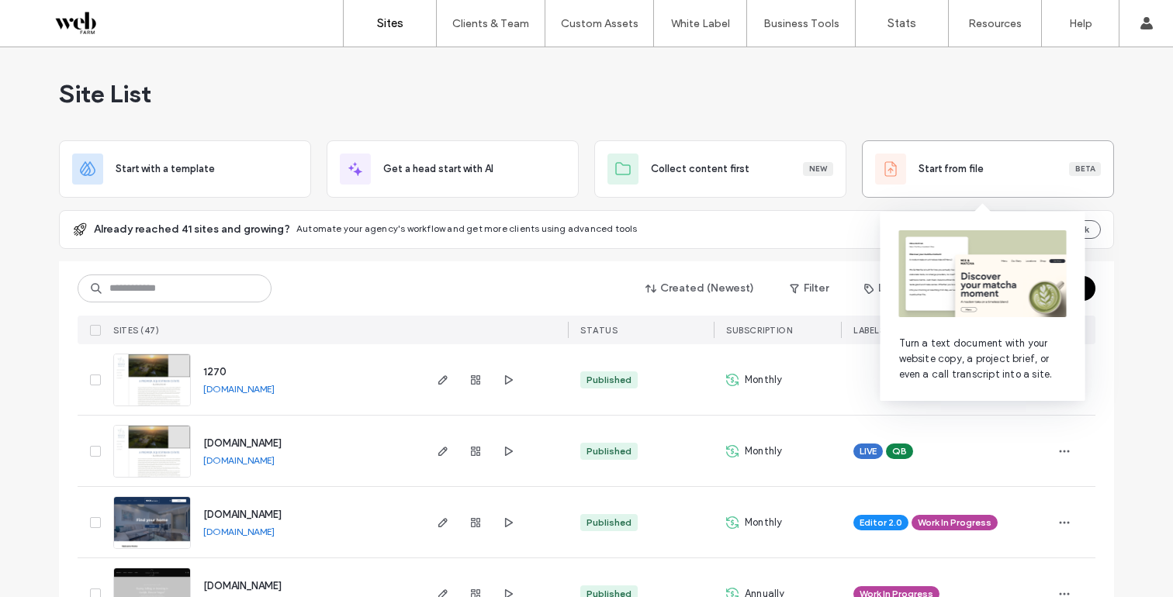
click at [950, 161] on div "Start from file Beta" at bounding box center [988, 169] width 226 height 31
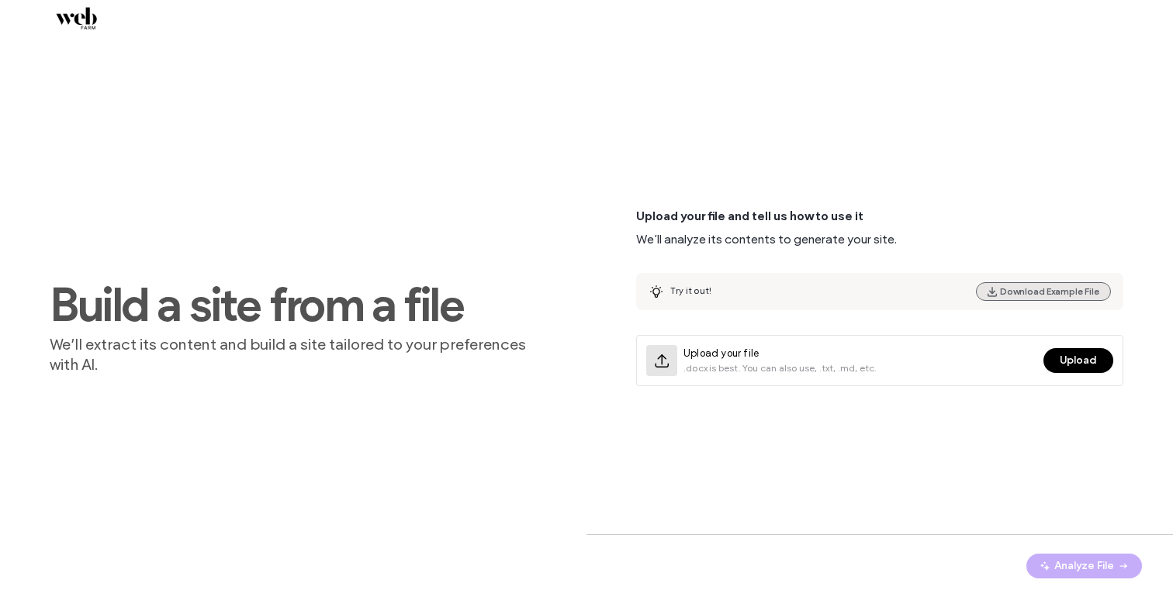
click at [1039, 291] on button "Download Example File" at bounding box center [1043, 291] width 135 height 19
